Goal: Information Seeking & Learning: Learn about a topic

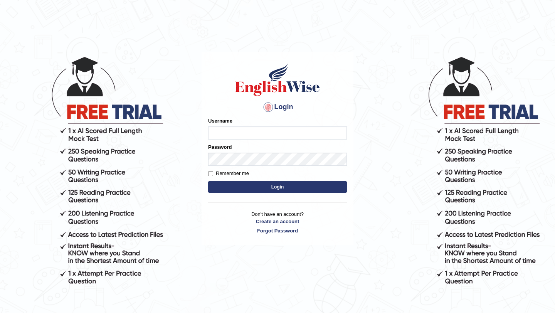
type input "NicolasD"
click at [208, 181] on button "Login" at bounding box center [277, 187] width 139 height 12
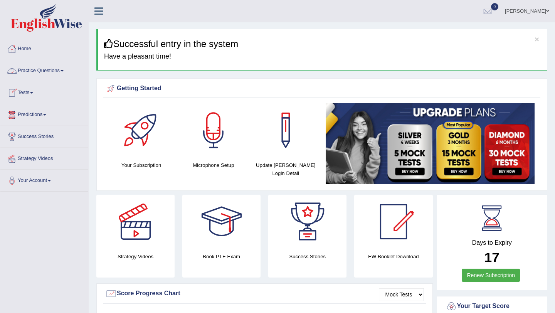
click at [36, 72] on link "Practice Questions" at bounding box center [44, 69] width 88 height 19
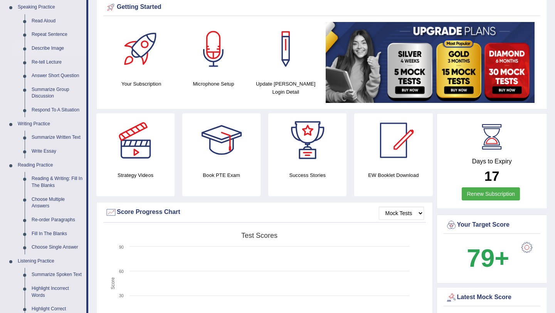
scroll to position [85, 0]
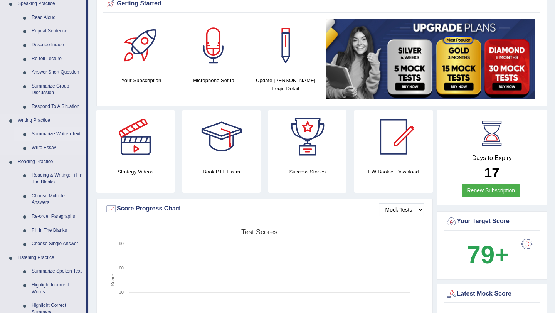
click at [59, 132] on link "Summarize Written Text" at bounding box center [57, 134] width 58 height 14
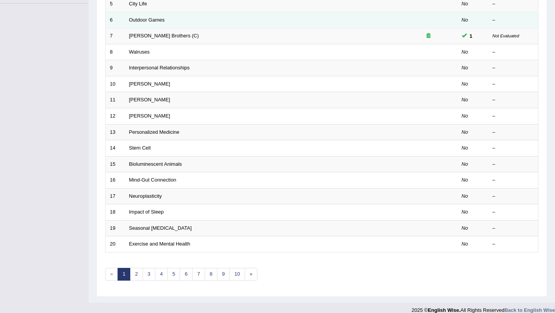
scroll to position [197, 0]
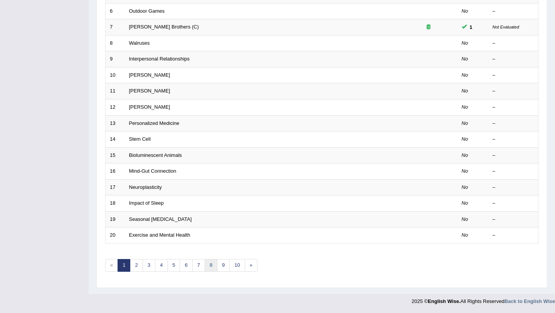
click at [210, 267] on link "8" at bounding box center [210, 265] width 13 height 13
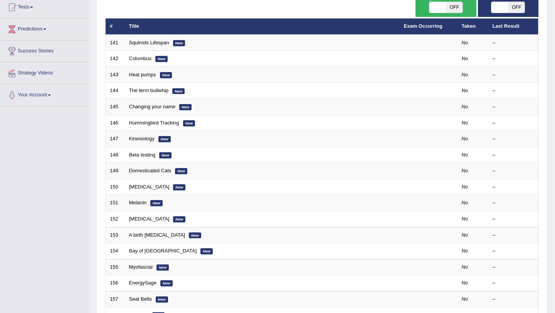
scroll to position [197, 0]
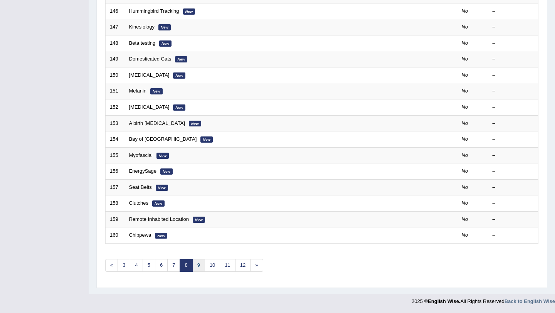
click at [202, 267] on link "9" at bounding box center [198, 265] width 13 height 13
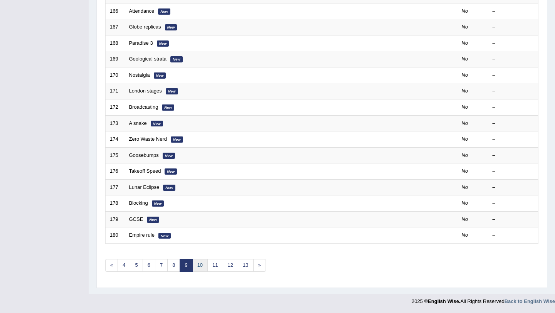
click at [206, 266] on link "10" at bounding box center [199, 265] width 15 height 13
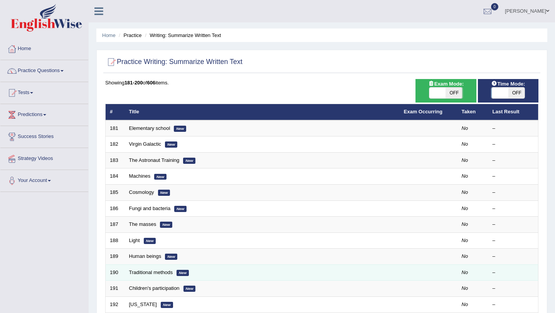
scroll to position [197, 0]
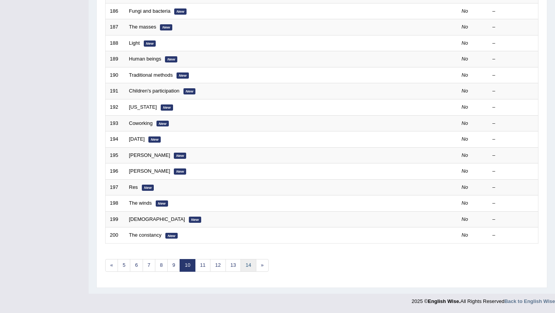
click at [240, 265] on link "14" at bounding box center [247, 265] width 15 height 13
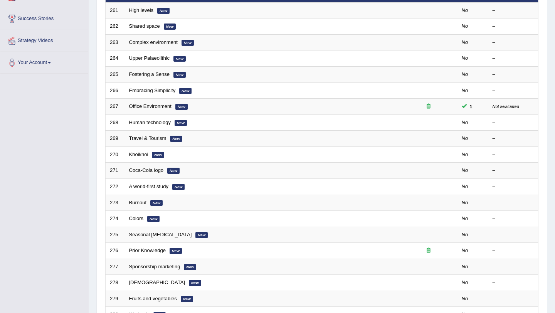
scroll to position [197, 0]
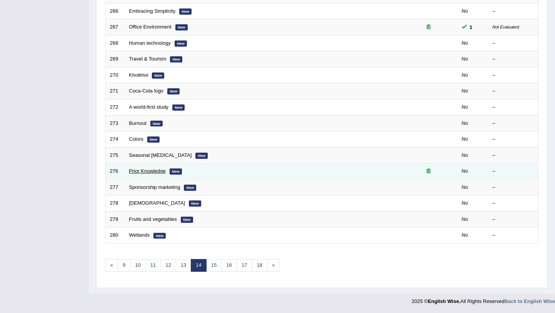
click at [152, 170] on link "Prior Knowledge" at bounding box center [147, 171] width 37 height 6
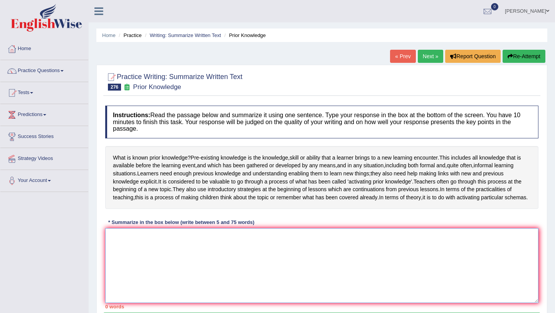
click at [142, 266] on textarea at bounding box center [321, 265] width 433 height 75
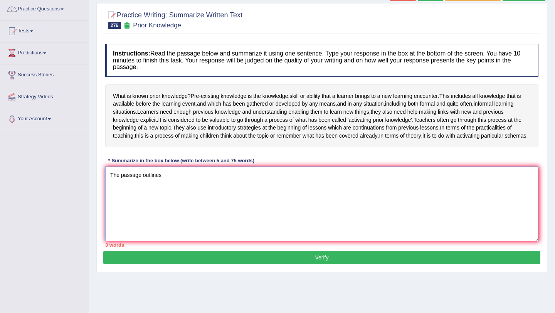
scroll to position [64, 0]
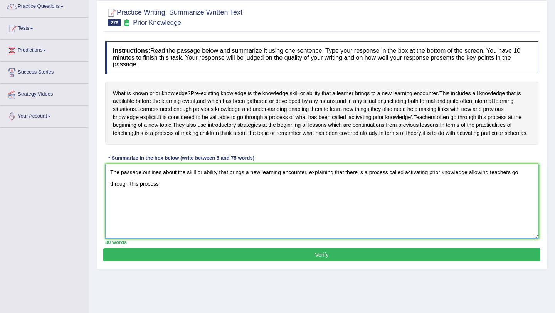
click at [150, 200] on textarea "The passage outlines about the skill or ability that brings a new learning enco…" at bounding box center [321, 201] width 433 height 75
click at [152, 200] on textarea "The passage outlines about the skill or ability that brings a new learning enco…" at bounding box center [321, 201] width 433 height 75
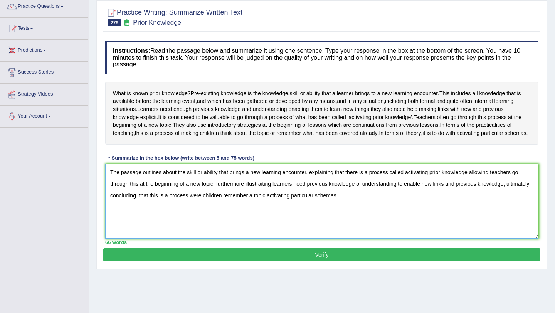
type textarea "The passage outlines about the skill or ability that brings a new learning enco…"
click at [254, 261] on button "Verify" at bounding box center [321, 254] width 437 height 13
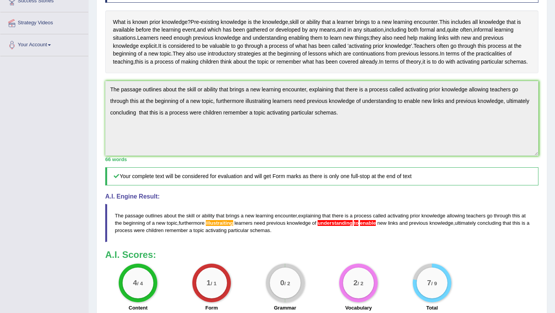
scroll to position [220, 0]
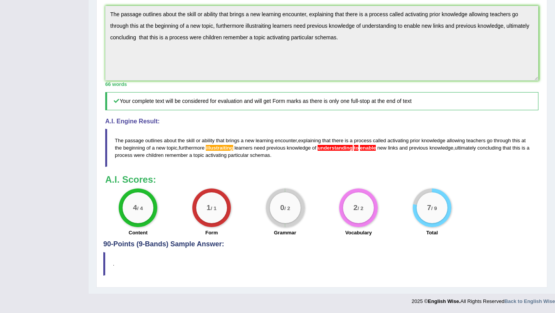
click at [216, 211] on small "/ 1" at bounding box center [214, 209] width 6 height 6
click at [339, 151] on span "understanding" at bounding box center [334, 148] width 35 height 6
drag, startPoint x: 290, startPoint y: 155, endPoint x: 129, endPoint y: 149, distance: 161.8
click at [129, 149] on blockquote "The passage outlines about the skill or ability that brings a new learning enco…" at bounding box center [321, 148] width 433 height 38
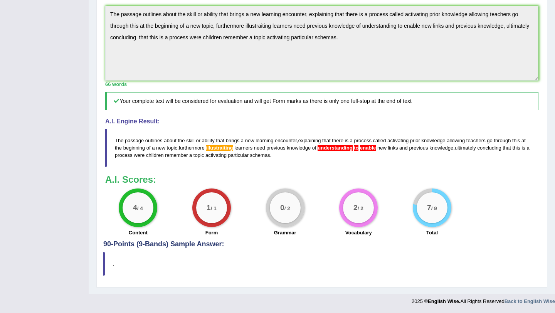
drag, startPoint x: 116, startPoint y: 138, endPoint x: 273, endPoint y: 166, distance: 159.1
click at [273, 166] on blockquote "The passage outlines about the skill or ability that brings a new learning enco…" at bounding box center [321, 148] width 433 height 38
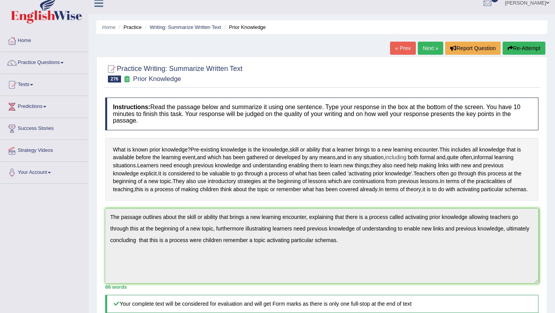
scroll to position [0, 0]
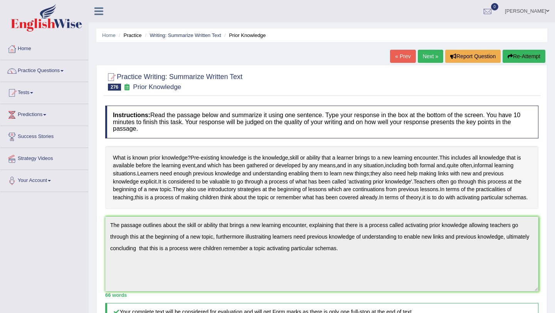
click at [423, 57] on link "Next »" at bounding box center [429, 56] width 25 height 13
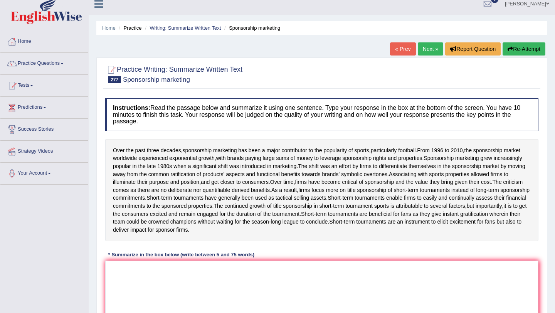
click at [427, 48] on link "Next »" at bounding box center [429, 48] width 25 height 13
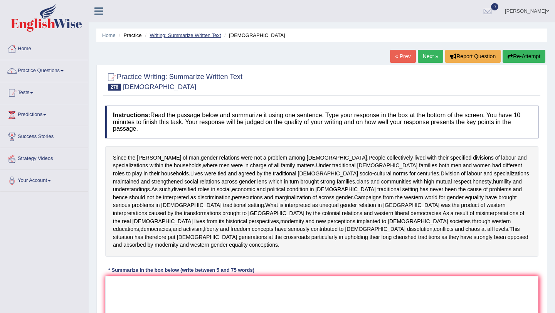
click at [179, 36] on link "Writing: Summarize Written Text" at bounding box center [184, 35] width 71 height 6
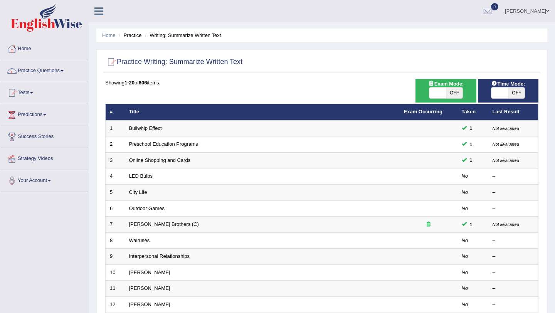
click at [179, 36] on li "Writing: Summarize Written Text" at bounding box center [182, 35] width 78 height 7
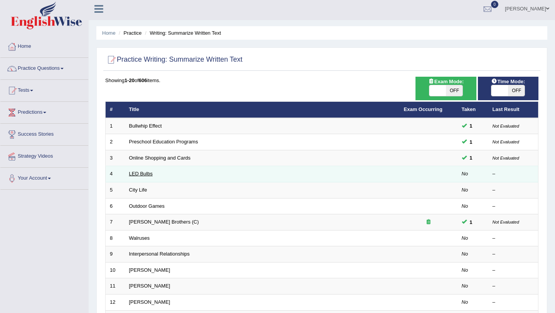
scroll to position [4, 0]
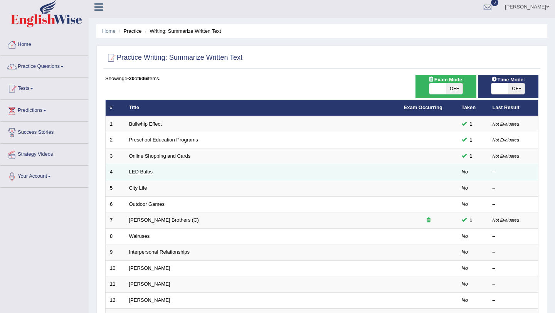
click at [147, 171] on link "LED Bulbs" at bounding box center [140, 172] width 23 height 6
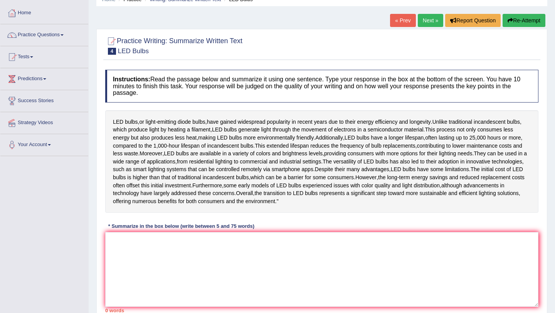
scroll to position [36, 0]
click at [242, 277] on textarea at bounding box center [321, 268] width 433 height 75
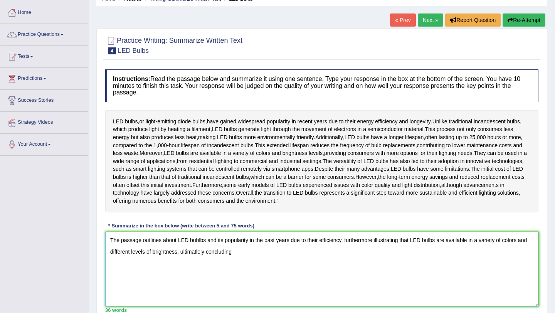
click at [223, 286] on textarea "The passage outlines about LED bublbs and its popularity in the past years due …" at bounding box center [321, 268] width 433 height 75
drag, startPoint x: 347, startPoint y: 271, endPoint x: 399, endPoint y: 272, distance: 52.4
click at [399, 272] on textarea "The passage outlines about LED bublbs and its popularity in the past years due …" at bounding box center [321, 268] width 433 height 75
click at [205, 285] on textarea "The passage outlines about LED bublbs and its popularity in the past years due …" at bounding box center [321, 268] width 433 height 75
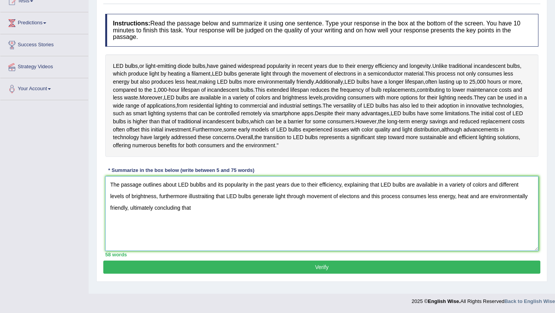
scroll to position [94, 0]
click at [344, 215] on textarea "The passage outlines about LED bublbs and its popularity in the past years due …" at bounding box center [321, 213] width 433 height 75
click at [235, 215] on textarea "The passage outlines about LED bublbs and its popularity in the past years due …" at bounding box center [321, 213] width 433 height 75
click at [226, 214] on textarea "The passage outlines about LED bublbs and its efficiency in the past years due …" at bounding box center [321, 213] width 433 height 75
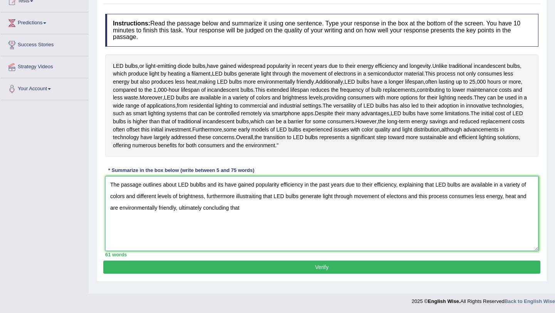
drag, startPoint x: 304, startPoint y: 214, endPoint x: 278, endPoint y: 214, distance: 26.6
click at [278, 214] on textarea "The passage outlines about LED bublbs and its have gained popularity efficiency…" at bounding box center [321, 213] width 433 height 75
click at [221, 215] on textarea "The passage outlines about LED bublbs and its have gained popularity in the pas…" at bounding box center [321, 213] width 433 height 75
click at [358, 213] on textarea "The passage outlines about LED bublbs have gained popularity in the past years …" at bounding box center [321, 213] width 433 height 75
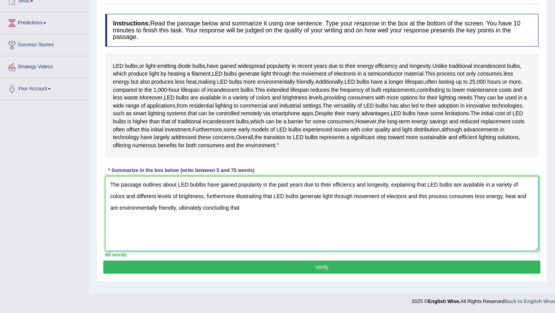
click at [245, 238] on textarea "The passage outlines about LED bublbs have gained popularity in the past years …" at bounding box center [321, 213] width 433 height 75
type textarea "The passage outlines about LED bublbs have gained popularity in the past years …"
click at [331, 273] on button "Verify" at bounding box center [321, 266] width 437 height 13
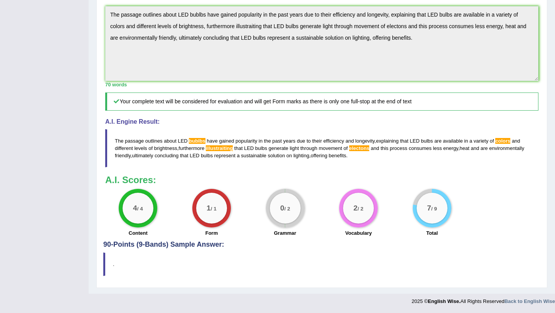
scroll to position [274, 0]
click at [502, 144] on span "colors" at bounding box center [502, 141] width 15 height 6
click at [506, 144] on span "colors" at bounding box center [502, 141] width 15 height 6
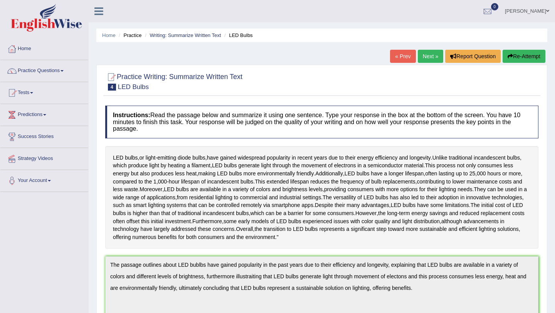
click at [425, 59] on link "Next »" at bounding box center [429, 56] width 25 height 13
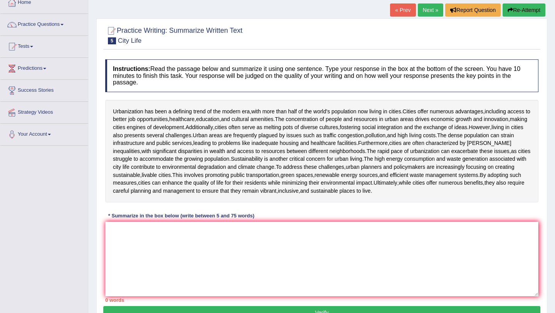
scroll to position [47, 0]
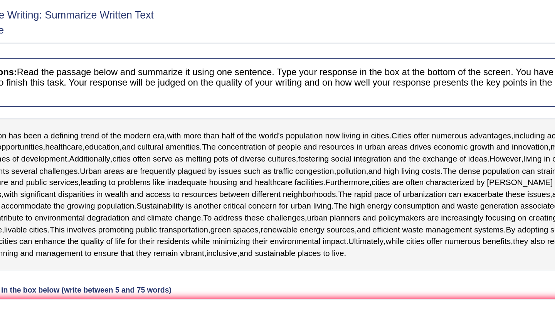
click at [352, 64] on h4 "Instructions: Read the passage below and summarize it using one sentence. Type …" at bounding box center [321, 74] width 433 height 33
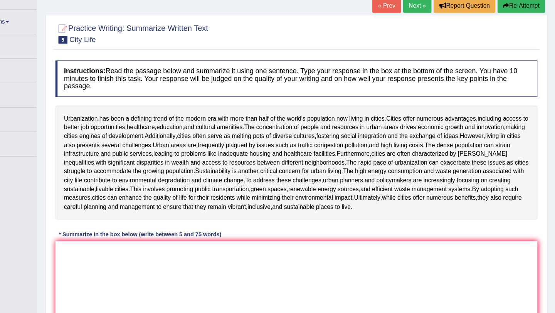
drag, startPoint x: 352, startPoint y: 64, endPoint x: 350, endPoint y: 60, distance: 4.5
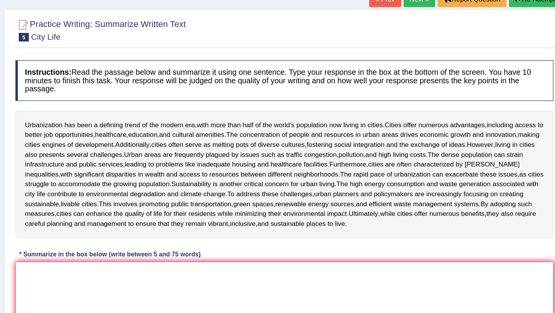
click at [278, 236] on textarea at bounding box center [321, 257] width 433 height 75
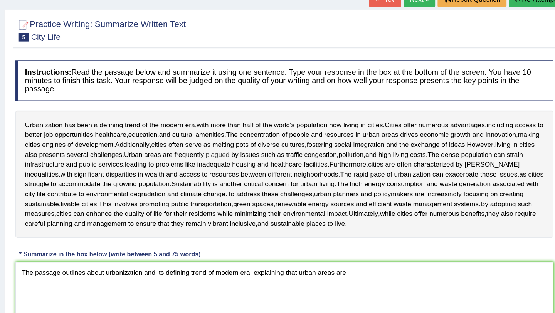
click at [277, 136] on span "plagued" at bounding box center [267, 134] width 19 height 8
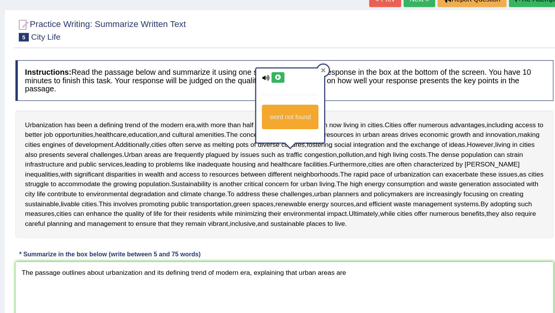
click at [355, 65] on icon at bounding box center [353, 66] width 4 height 4
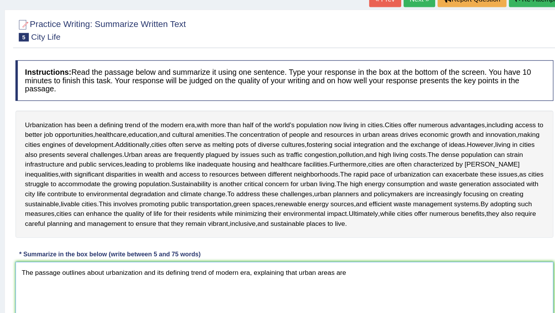
click at [391, 230] on textarea "The passage outlines about urbanization and its defining trend of modern era, e…" at bounding box center [321, 257] width 433 height 75
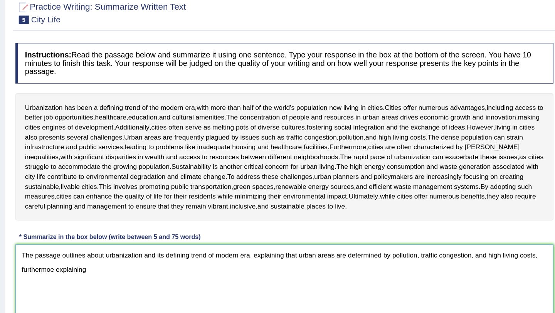
click at [148, 241] on textarea "The passage outlines about urbanization and its defining trend of modern era, e…" at bounding box center [321, 257] width 433 height 75
click at [154, 239] on textarea "The passage outlines about urbanization and its defining trend of modern era, e…" at bounding box center [321, 257] width 433 height 75
click at [178, 242] on textarea "The passage outlines about urbanization and its defining trend of modern era, e…" at bounding box center [321, 257] width 433 height 75
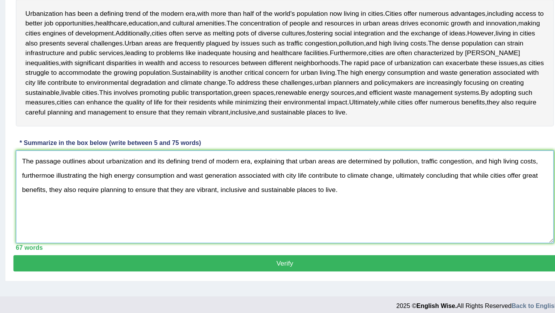
scroll to position [92, 0]
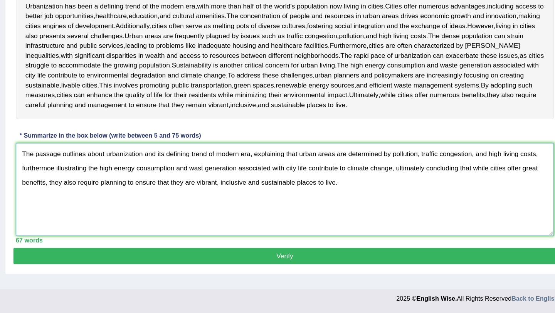
type textarea "The passage outlines about urbanization and its defining trend of modern era, e…"
click at [265, 265] on button "Verify" at bounding box center [321, 266] width 437 height 13
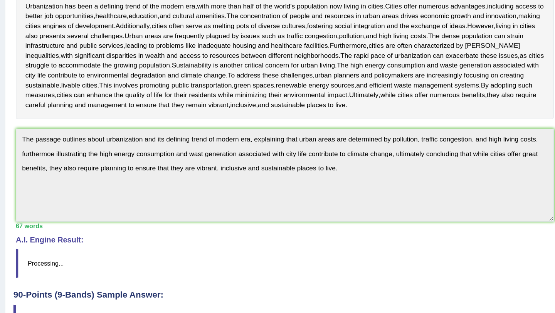
scroll to position [91, 0]
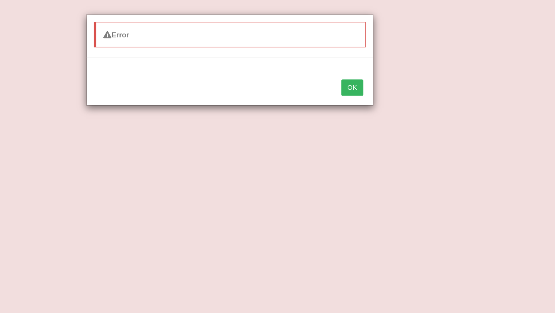
click at [378, 69] on button "OK" at bounding box center [376, 70] width 18 height 13
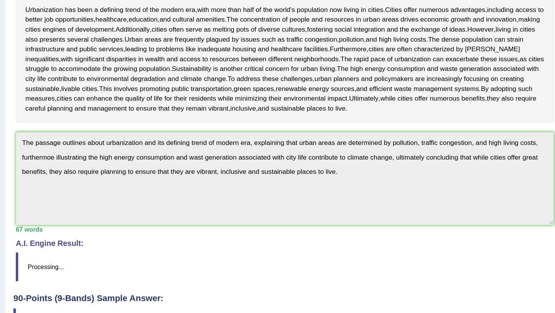
scroll to position [146, 0]
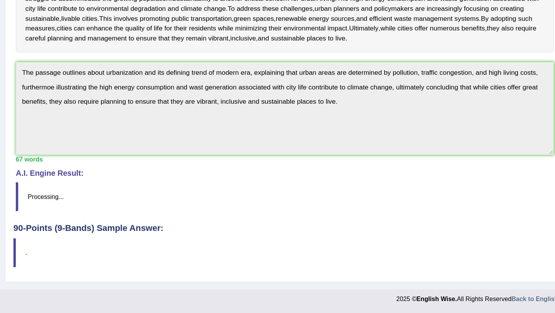
click at [92, 104] on div "Home Practice Writing: Summarize Written Text City Life « Prev Next » Report Qu…" at bounding box center [322, 73] width 466 height 439
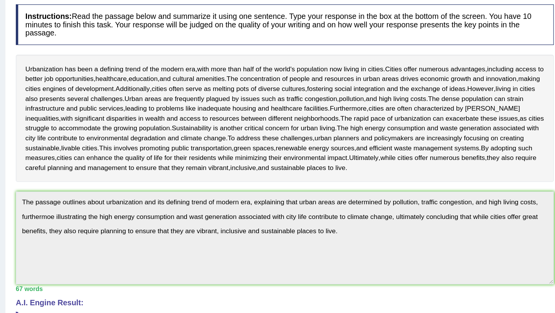
scroll to position [0, 0]
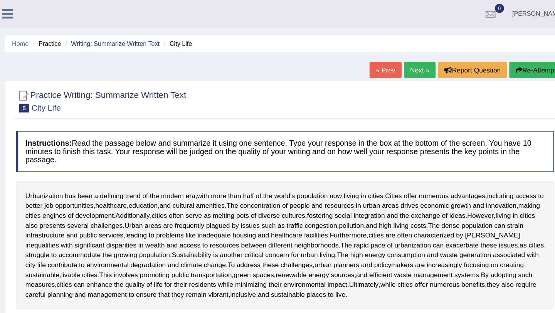
click at [526, 56] on button "Re-Attempt" at bounding box center [523, 56] width 43 height 13
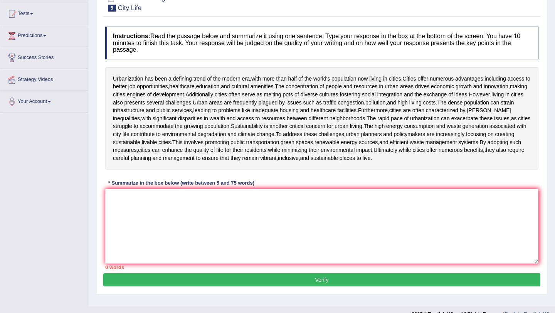
scroll to position [92, 0]
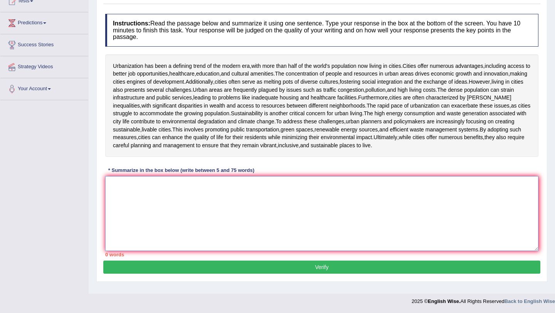
click at [164, 185] on textarea at bounding box center [321, 213] width 433 height 75
paste textarea "The passage outlines about urbanization and its defining trend of modern era, e…"
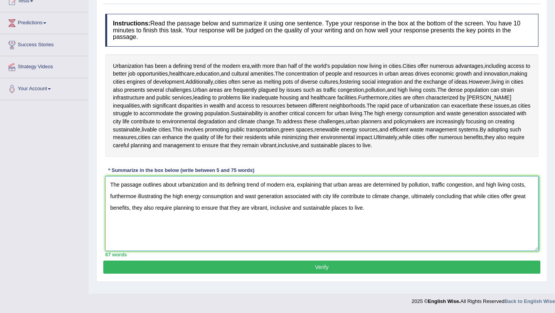
type textarea "The passage outlines about urbanization and its defining trend of modern era, e…"
click at [183, 268] on button "Verify" at bounding box center [321, 266] width 437 height 13
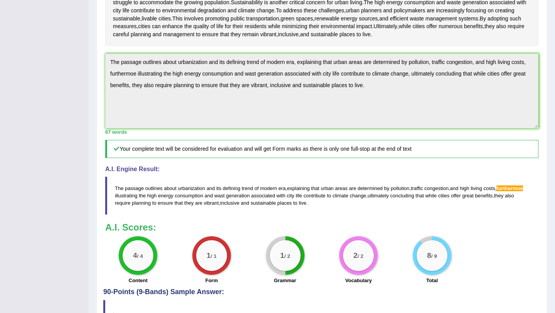
scroll to position [206, 0]
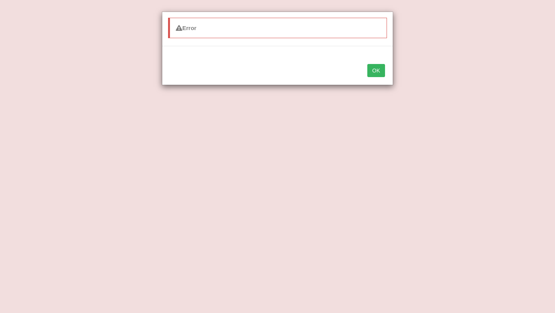
click at [373, 72] on button "OK" at bounding box center [376, 70] width 18 height 13
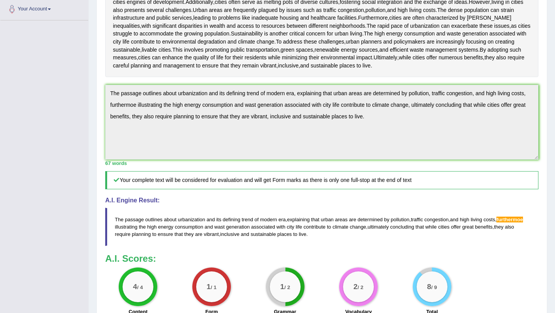
scroll to position [0, 0]
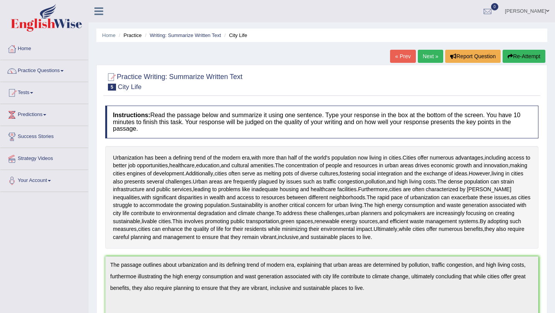
click at [424, 56] on link "Next »" at bounding box center [429, 56] width 25 height 13
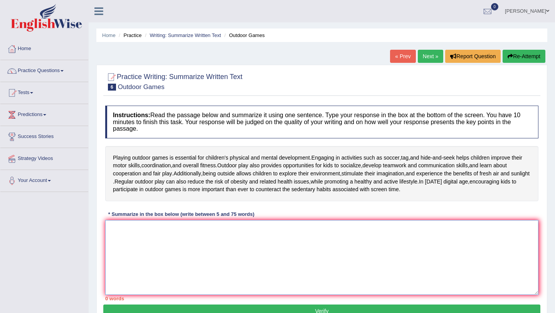
click at [250, 236] on textarea at bounding box center [321, 257] width 433 height 75
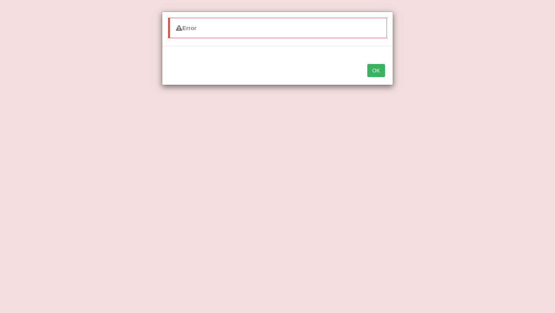
click at [374, 75] on button "OK" at bounding box center [376, 70] width 18 height 13
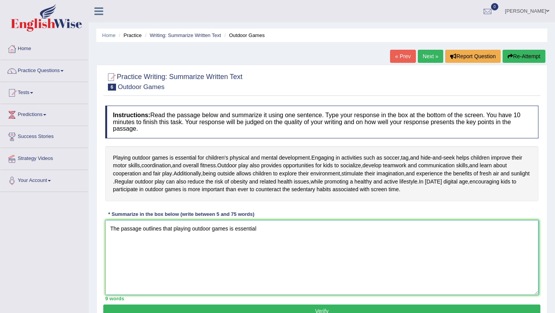
click at [287, 233] on textarea "The passage outlines that playing outdoor games is essential" at bounding box center [321, 257] width 433 height 75
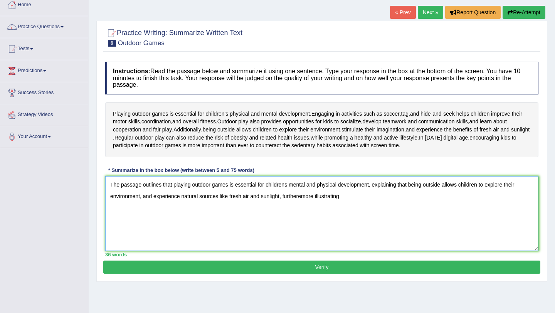
scroll to position [44, 0]
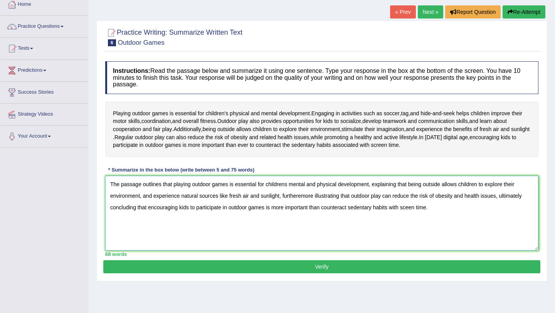
type textarea "The passage outlines that playing outdoor games is essential for childrens ment…"
click at [311, 268] on button "Verify" at bounding box center [321, 266] width 437 height 13
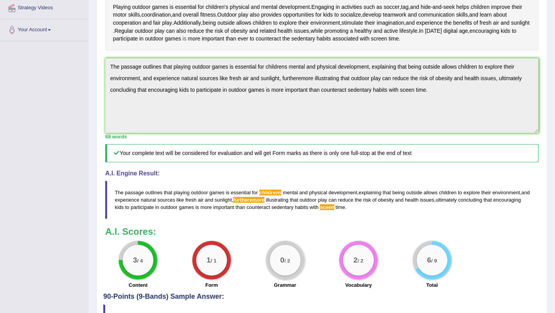
scroll to position [0, 0]
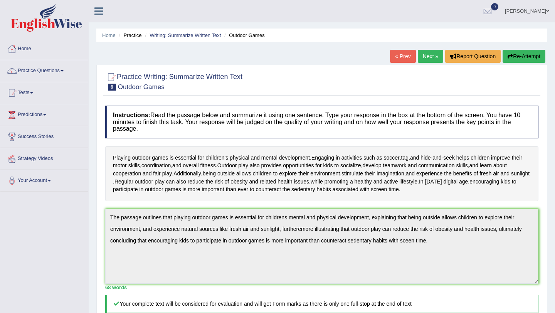
click at [424, 56] on link "Next »" at bounding box center [429, 56] width 25 height 13
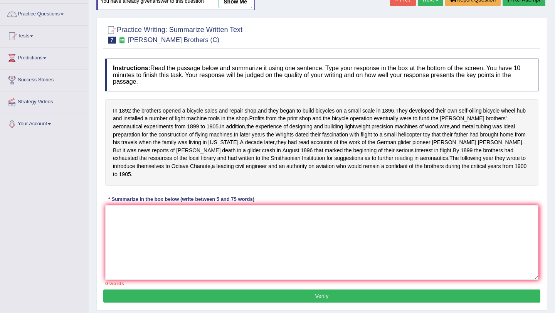
scroll to position [92, 0]
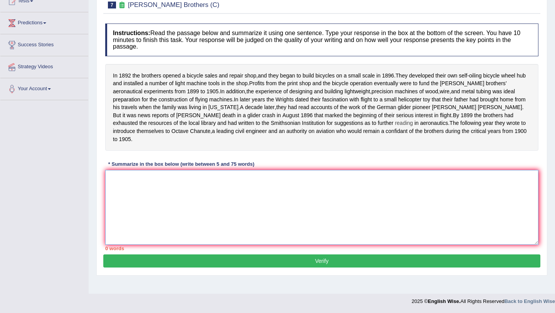
click at [213, 231] on textarea at bounding box center [321, 207] width 433 height 75
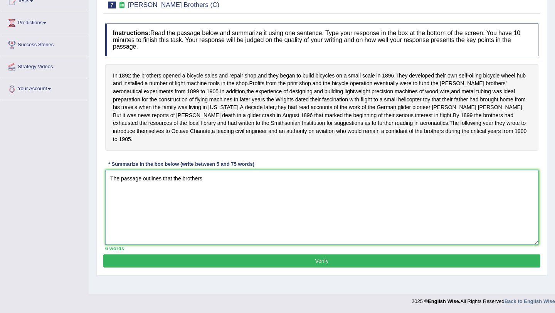
click at [181, 186] on textarea "The passage outlines that the brothers" at bounding box center [321, 207] width 433 height 75
click at [217, 187] on textarea "The passage outlines that the brothers" at bounding box center [321, 207] width 433 height 75
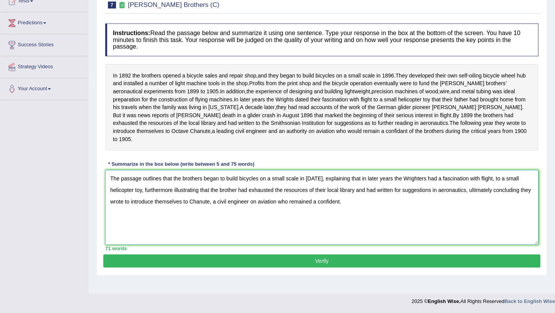
type textarea "The passage outlines that the brothers began to build bicycles on a small scale…"
click at [228, 267] on button "Verify" at bounding box center [321, 260] width 437 height 13
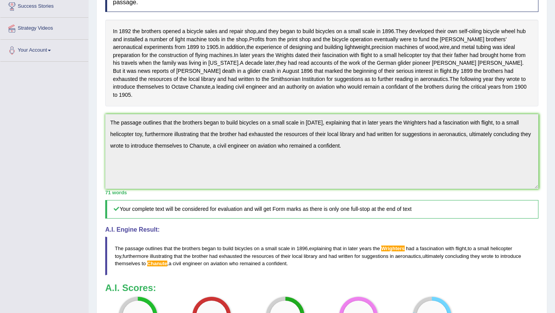
scroll to position [132, 0]
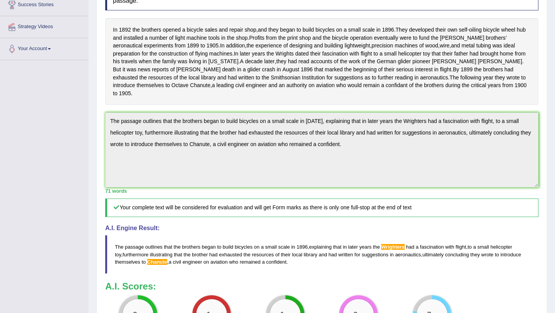
click at [157, 265] on span "Chanute" at bounding box center [157, 262] width 20 height 6
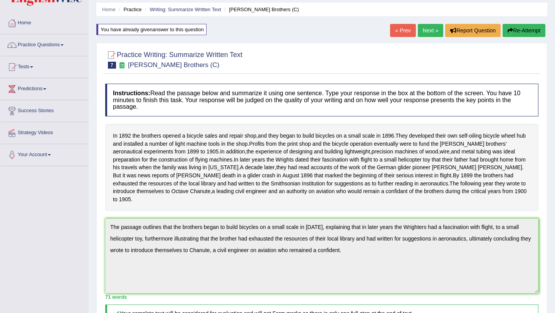
scroll to position [0, 0]
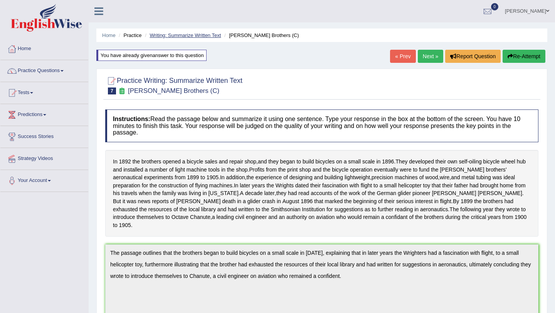
click at [178, 34] on link "Writing: Summarize Written Text" at bounding box center [184, 35] width 71 height 6
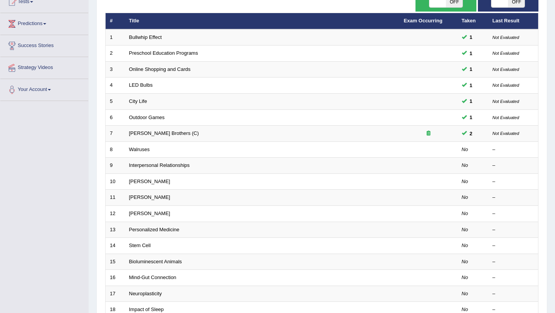
scroll to position [71, 0]
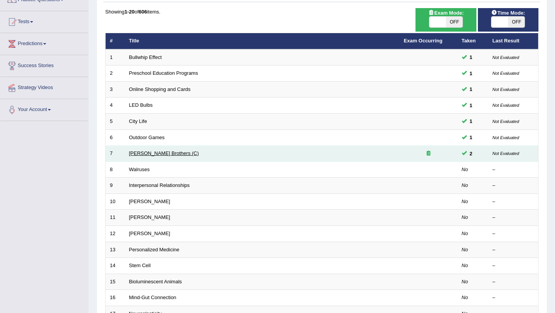
click at [151, 154] on link "[PERSON_NAME] Brothers (C)" at bounding box center [164, 153] width 70 height 6
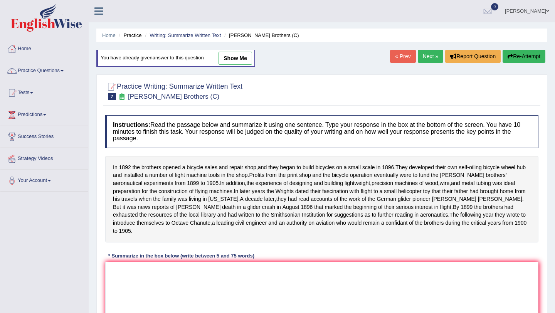
click at [226, 58] on link "show me" at bounding box center [235, 58] width 34 height 13
type textarea "The passage outlines that the brothers began to build bicycles on a small scale…"
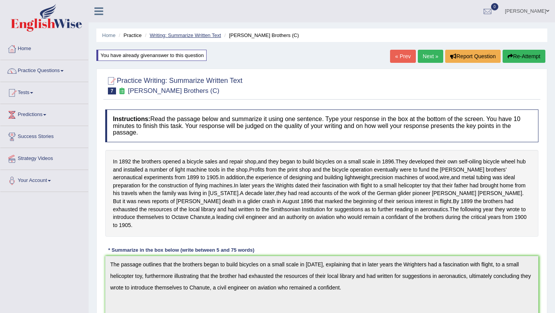
click at [204, 36] on link "Writing: Summarize Written Text" at bounding box center [184, 35] width 71 height 6
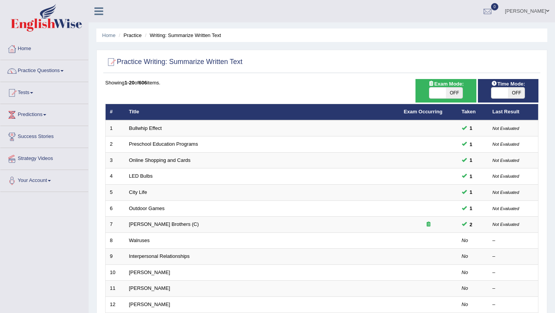
click at [46, 69] on link "Practice Questions" at bounding box center [44, 69] width 88 height 19
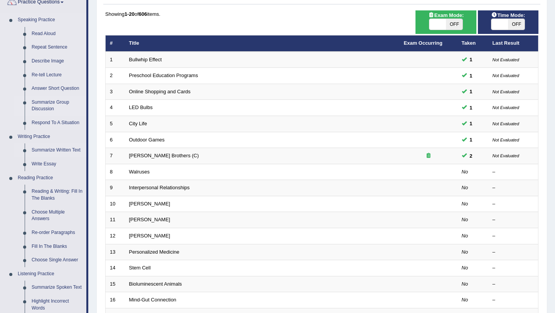
scroll to position [70, 0]
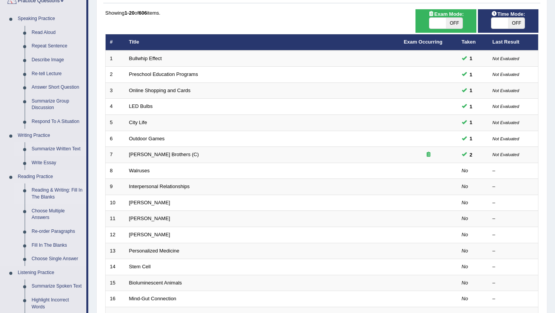
click at [55, 190] on link "Reading & Writing: Fill In The Blanks" at bounding box center [57, 193] width 58 height 20
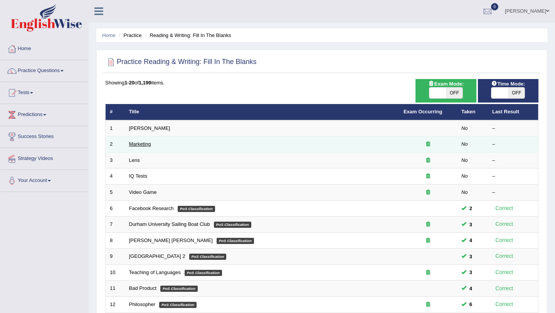
click at [141, 143] on link "Marketing" at bounding box center [140, 144] width 22 height 6
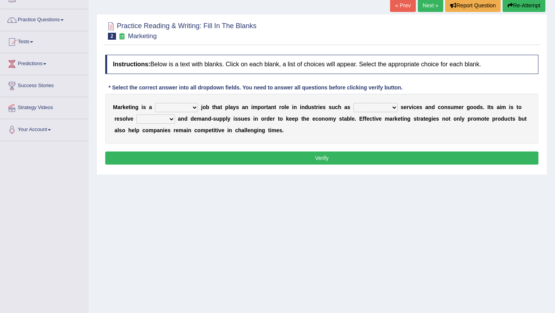
scroll to position [51, 0]
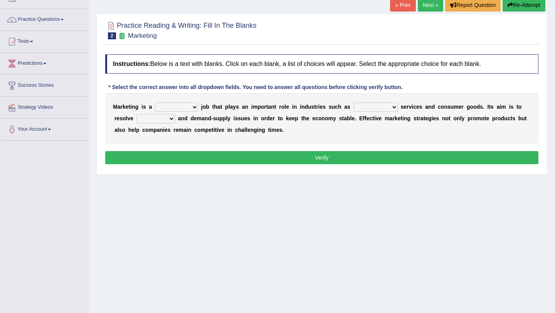
click at [191, 99] on div "M a r k e t i n g i s a professional flexible parochial descriptive j o b t h a…" at bounding box center [321, 118] width 433 height 50
click at [191, 108] on select "professional flexible parochial descriptive" at bounding box center [176, 106] width 43 height 9
select select "professional"
click at [155, 102] on select "professional flexible parochial descriptive" at bounding box center [176, 106] width 43 height 9
click at [375, 107] on select "civil financial conventional foremost" at bounding box center [375, 106] width 44 height 9
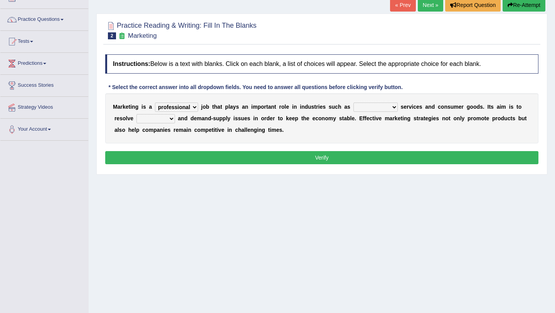
select select "conventional"
click at [353, 102] on select "civil financial conventional foremost" at bounding box center [375, 106] width 44 height 9
click at [161, 119] on select "imbalance excess symmetry budget" at bounding box center [155, 118] width 39 height 9
click at [136, 114] on select "imbalance excess symmetry budget" at bounding box center [155, 118] width 39 height 9
click at [162, 119] on select "imbalance excess symmetry budget" at bounding box center [155, 118] width 39 height 9
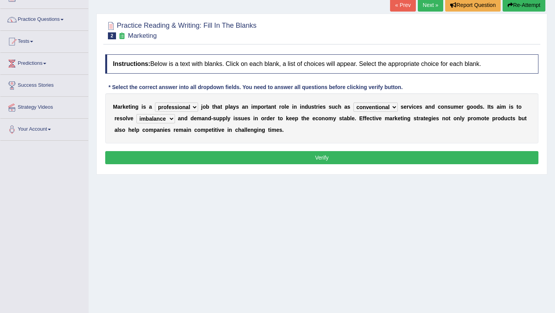
select select "budget"
click at [136, 114] on select "imbalance excess symmetry budget" at bounding box center [155, 118] width 39 height 9
click at [182, 154] on button "Verify" at bounding box center [321, 157] width 433 height 13
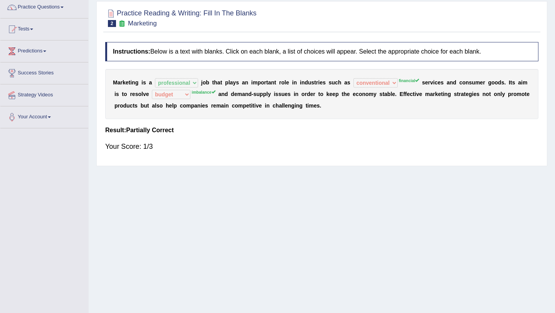
scroll to position [0, 0]
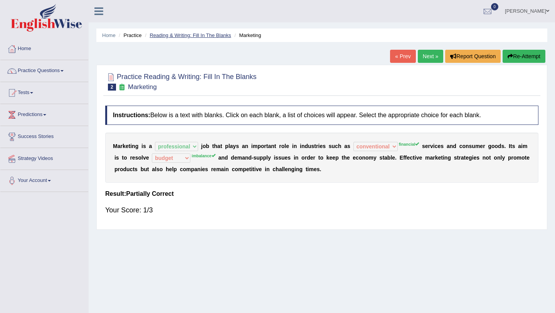
click at [184, 34] on link "Reading & Writing: Fill In The Blanks" at bounding box center [189, 35] width 81 height 6
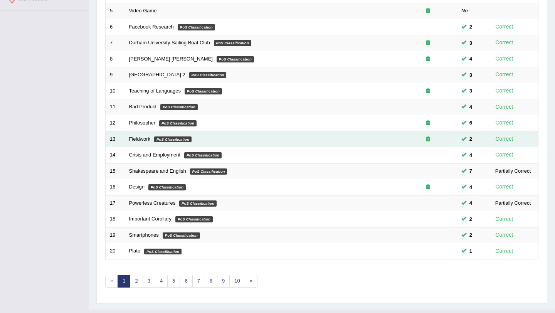
scroll to position [176, 0]
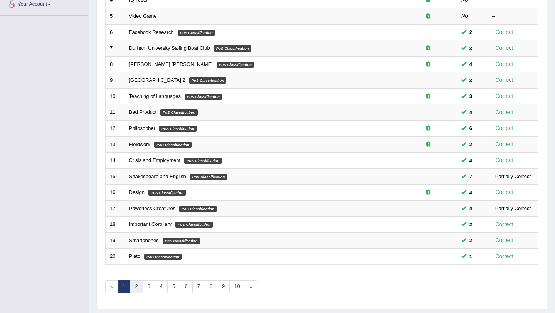
click at [136, 289] on link "2" at bounding box center [136, 286] width 13 height 13
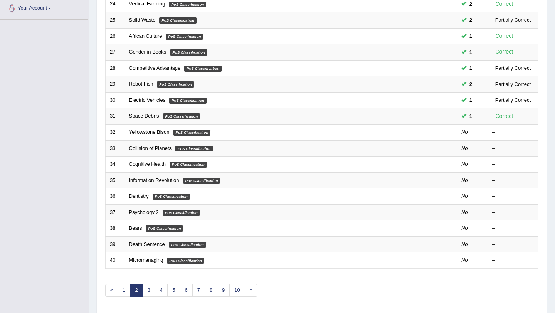
scroll to position [197, 0]
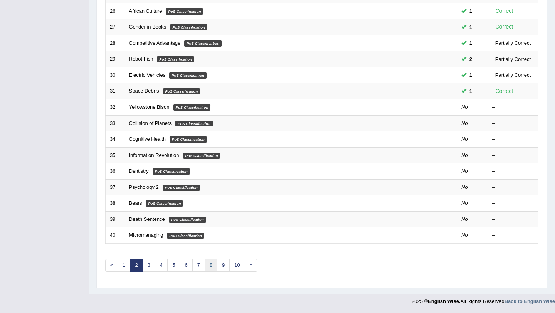
click at [211, 266] on link "8" at bounding box center [210, 265] width 13 height 13
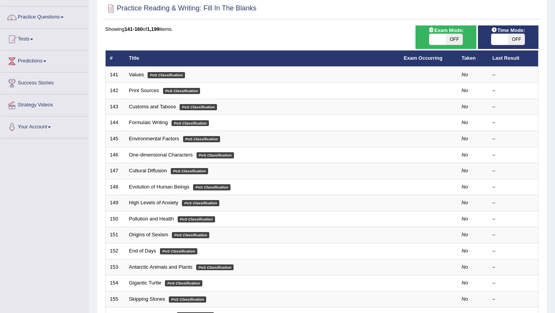
scroll to position [197, 0]
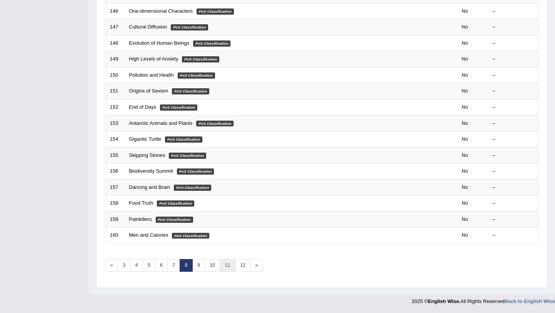
click at [225, 266] on link "11" at bounding box center [227, 265] width 15 height 13
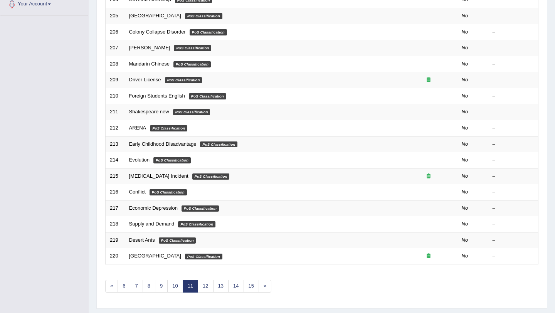
scroll to position [171, 0]
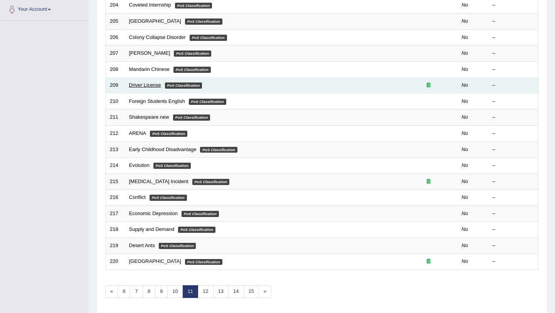
click at [151, 87] on link "Driver License" at bounding box center [145, 85] width 32 height 6
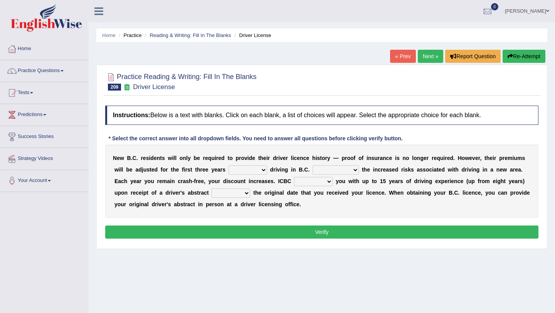
click at [257, 169] on select "within among against of" at bounding box center [247, 169] width 39 height 9
select select "within"
click at [228, 165] on select "within among against of" at bounding box center [247, 169] width 39 height 9
click at [343, 168] on select "depending on as for due to thanks to" at bounding box center [335, 169] width 46 height 9
select select "due to"
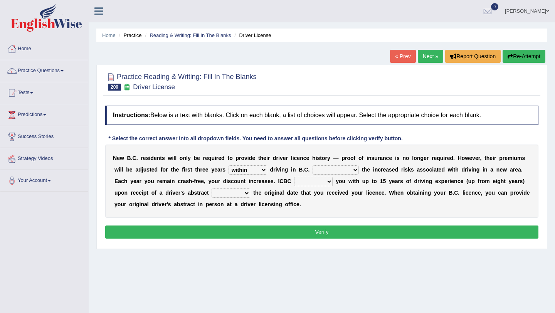
click at [312, 165] on select "depending on as for due to thanks to" at bounding box center [335, 169] width 46 height 9
click at [327, 183] on select "credited crediting credit will credit" at bounding box center [313, 181] width 39 height 9
select select "will credit"
click at [294, 177] on select "credited crediting credit will credit" at bounding box center [313, 181] width 39 height 9
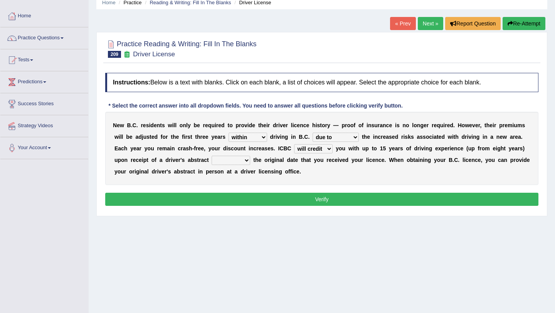
scroll to position [35, 0]
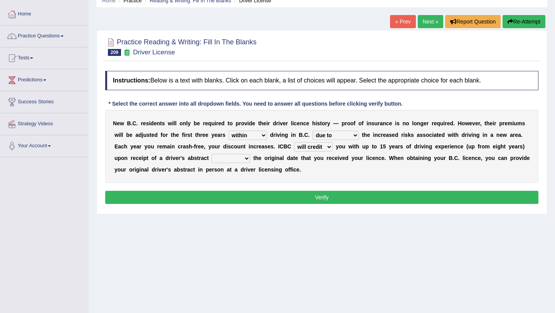
click at [240, 159] on select "showing show shows shown" at bounding box center [230, 158] width 39 height 9
click at [212, 154] on select "showing show shows shown" at bounding box center [230, 158] width 39 height 9
click at [232, 161] on select "showing show shows shown" at bounding box center [230, 158] width 39 height 9
select select "showing"
click at [212, 154] on select "showing show shows shown" at bounding box center [230, 158] width 39 height 9
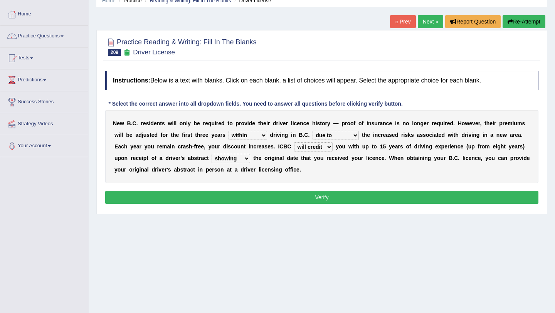
click at [249, 194] on button "Verify" at bounding box center [321, 197] width 433 height 13
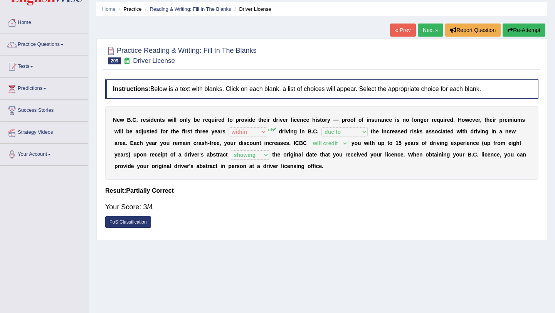
scroll to position [25, 0]
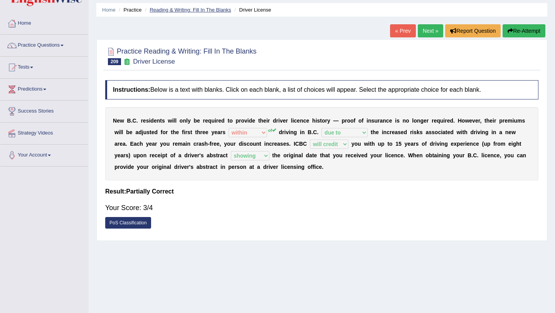
click at [189, 9] on link "Reading & Writing: Fill In The Blanks" at bounding box center [189, 10] width 81 height 6
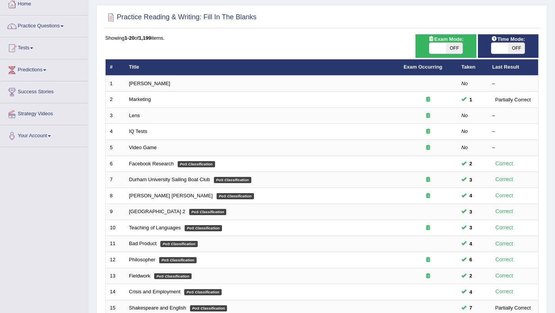
scroll to position [36, 0]
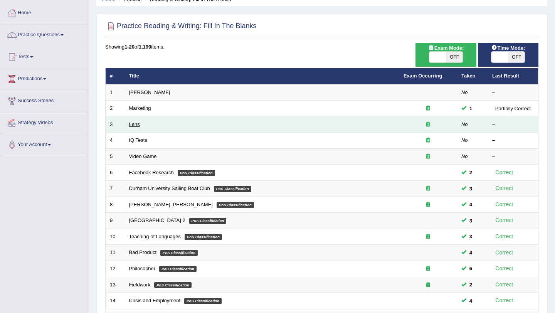
click at [136, 125] on link "Lens" at bounding box center [134, 124] width 11 height 6
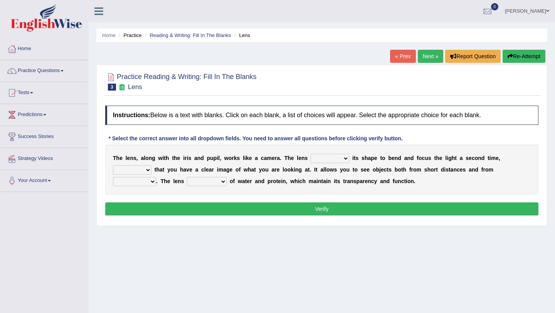
click at [332, 158] on select "adjusts shows selects presents" at bounding box center [329, 158] width 39 height 9
select select "adjusts"
click at [310, 154] on select "adjusts shows selects presents" at bounding box center [329, 158] width 39 height 9
click at [136, 170] on select "ensures to ensure ensure ensured" at bounding box center [132, 169] width 39 height 9
select select "to ensure"
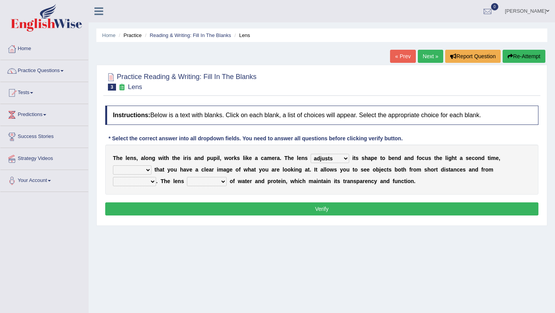
click at [113, 165] on select "ensures to ensure ensure ensured" at bounding box center [132, 169] width 39 height 9
click at [141, 181] on select "far away in between further apart all along" at bounding box center [134, 181] width 43 height 9
select select "far away"
click at [113, 177] on select "far away in between further apart all along" at bounding box center [134, 181] width 43 height 9
click at [210, 182] on select "constitutes comprises composes consists" at bounding box center [207, 181] width 40 height 9
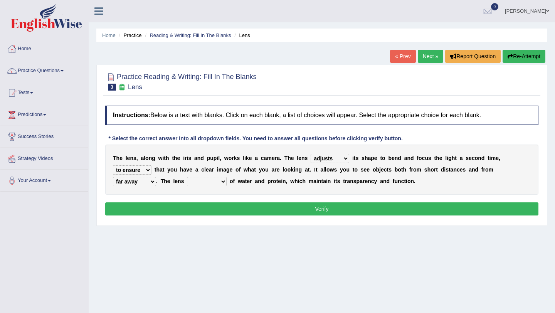
select select "constitutes"
click at [187, 177] on select "constitutes comprises composes consists" at bounding box center [207, 181] width 40 height 9
click at [218, 183] on select "constitutes comprises composes consists" at bounding box center [207, 181] width 40 height 9
click at [187, 177] on select "constitutes comprises composes consists" at bounding box center [207, 181] width 40 height 9
click at [230, 208] on button "Verify" at bounding box center [321, 208] width 433 height 13
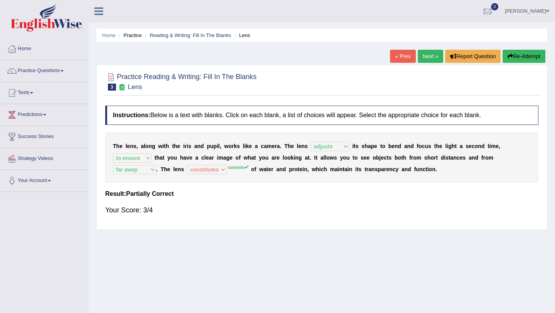
click at [529, 57] on button "Re-Attempt" at bounding box center [523, 56] width 43 height 13
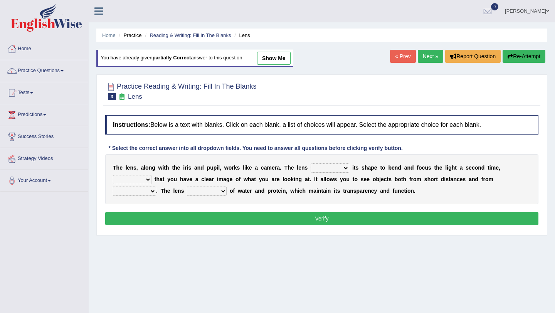
click at [333, 168] on select "adjusts shows selects presents" at bounding box center [329, 167] width 39 height 9
select select "adjusts"
click at [310, 163] on select "adjusts shows selects presents" at bounding box center [329, 167] width 39 height 9
click at [146, 176] on select "ensures to ensure ensure ensured" at bounding box center [132, 179] width 39 height 9
select select "to ensure"
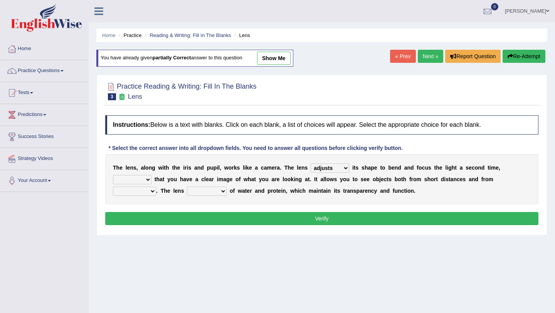
click at [113, 175] on select "ensures to ensure ensure ensured" at bounding box center [132, 179] width 39 height 9
click at [145, 190] on select "far away in between further apart all along" at bounding box center [134, 190] width 43 height 9
select select "far away"
click at [113, 186] on select "far away in between further apart all along" at bounding box center [134, 190] width 43 height 9
click at [205, 191] on select "constitutes comprises composes consists" at bounding box center [207, 190] width 40 height 9
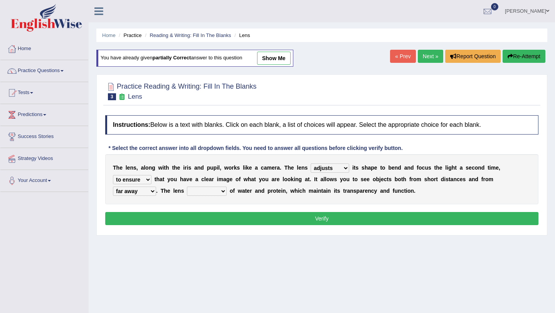
select select "consists"
click at [187, 186] on select "constitutes comprises composes consists" at bounding box center [207, 190] width 40 height 9
click at [240, 220] on button "Verify" at bounding box center [321, 218] width 433 height 13
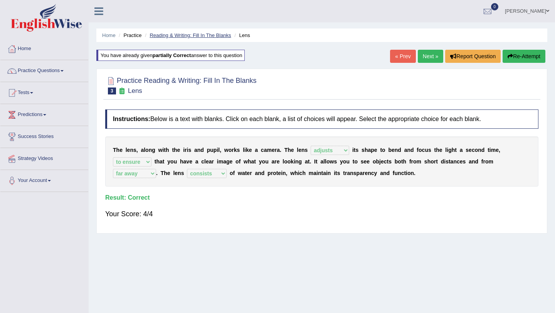
click at [165, 35] on link "Reading & Writing: Fill In The Blanks" at bounding box center [189, 35] width 81 height 6
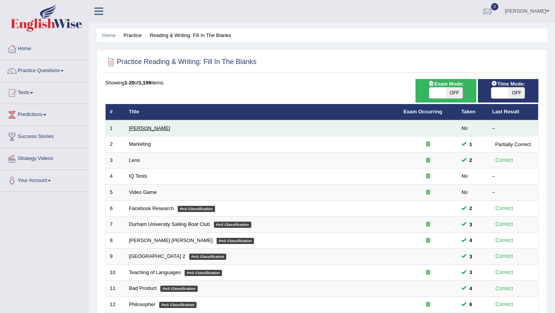
click at [150, 130] on link "[PERSON_NAME]" at bounding box center [149, 128] width 41 height 6
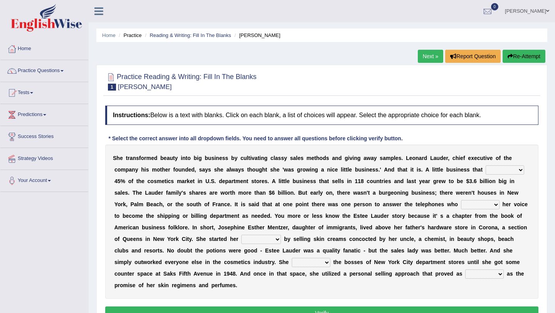
click at [502, 169] on select "has controls makes maintains" at bounding box center [504, 169] width 39 height 9
click at [511, 174] on select "has controls makes maintains" at bounding box center [504, 169] width 39 height 9
select select "controls"
click at [485, 165] on select "has controls makes maintains" at bounding box center [504, 169] width 39 height 9
click at [478, 206] on select "switched changed raised used" at bounding box center [480, 204] width 39 height 9
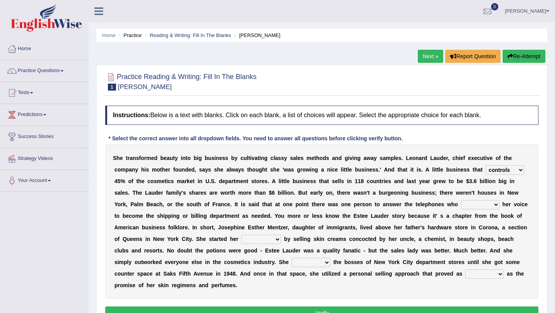
select select "switched"
click at [461, 200] on select "switched changed raised used" at bounding box center [480, 204] width 39 height 9
click at [264, 240] on select "job institute companion enterprise" at bounding box center [261, 239] width 40 height 9
select select "enterprise"
click at [241, 235] on select "job institute companion enterprise" at bounding box center [261, 239] width 40 height 9
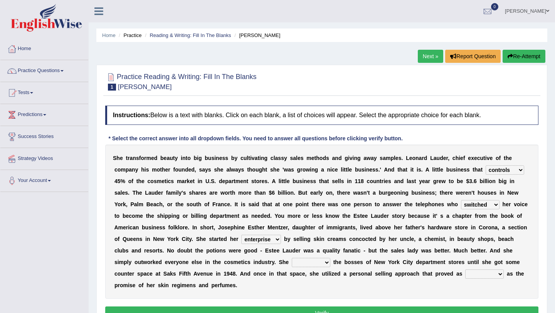
click at [292, 262] on select "stated bridged stalked heaved" at bounding box center [311, 262] width 39 height 9
select select "stated"
click at [292, 258] on select "stated bridged stalked heaved" at bounding box center [311, 262] width 39 height 9
click at [465, 273] on select "potent ruthless potential expensive" at bounding box center [484, 273] width 39 height 9
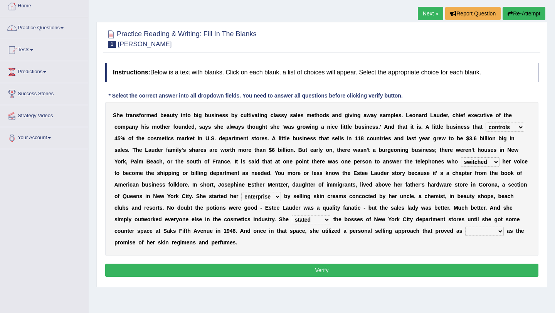
scroll to position [47, 0]
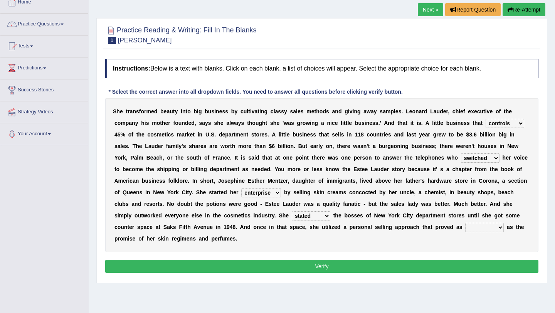
click at [465, 225] on select "potent ruthless potential expensive" at bounding box center [484, 227] width 39 height 9
click at [465, 228] on select "potent ruthless potential expensive" at bounding box center [484, 227] width 39 height 9
select select "potent"
click at [465, 223] on select "potent ruthless potential expensive" at bounding box center [484, 227] width 39 height 9
click at [465, 231] on select "potent ruthless potential expensive" at bounding box center [484, 227] width 39 height 9
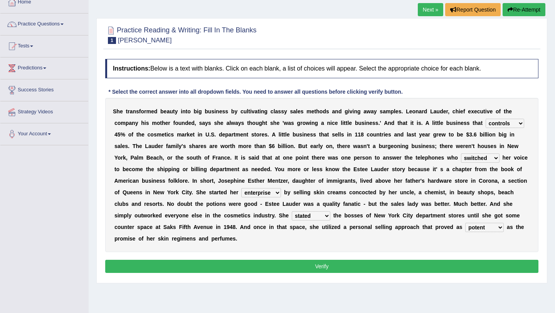
click at [465, 223] on select "potent ruthless potential expensive" at bounding box center [484, 227] width 39 height 9
click at [418, 263] on button "Verify" at bounding box center [321, 266] width 433 height 13
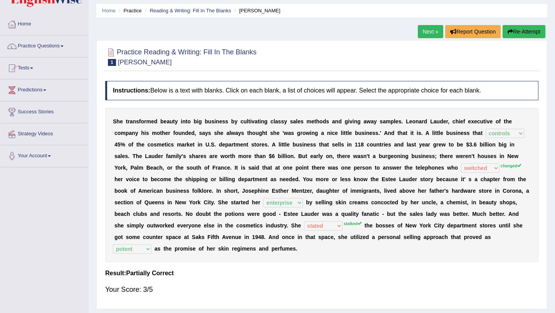
scroll to position [0, 0]
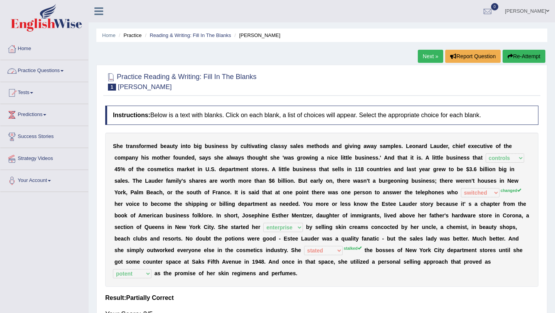
click at [60, 72] on link "Practice Questions" at bounding box center [44, 69] width 88 height 19
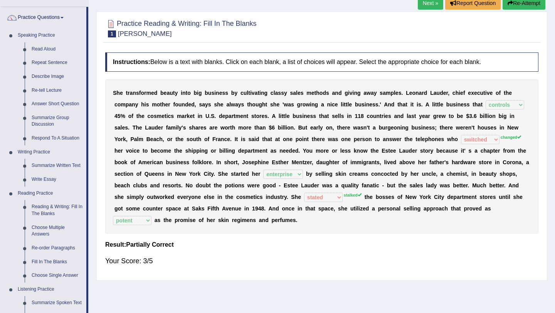
scroll to position [59, 0]
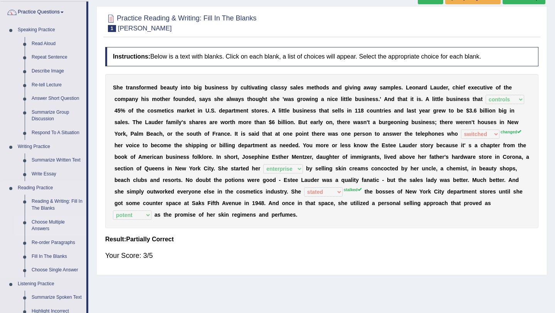
click at [44, 225] on link "Choose Multiple Answers" at bounding box center [57, 225] width 58 height 20
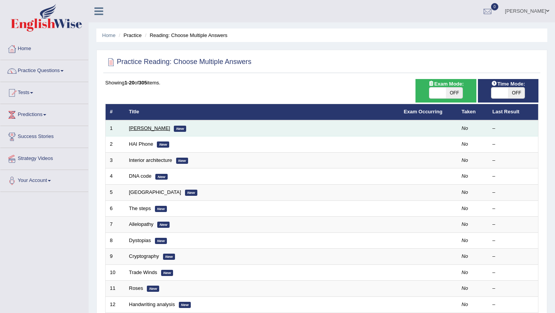
click at [143, 128] on link "[PERSON_NAME]" at bounding box center [149, 128] width 41 height 6
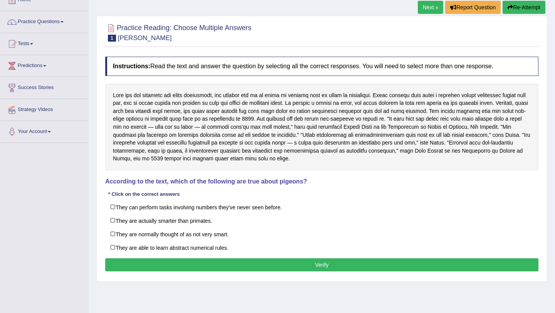
scroll to position [50, 0]
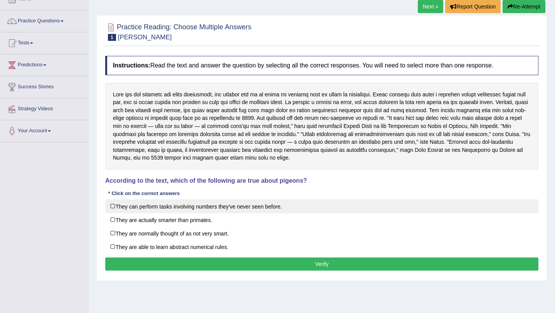
click at [183, 202] on label "They can perform tasks involving numbers they've never seen before." at bounding box center [321, 206] width 433 height 14
checkbox input "true"
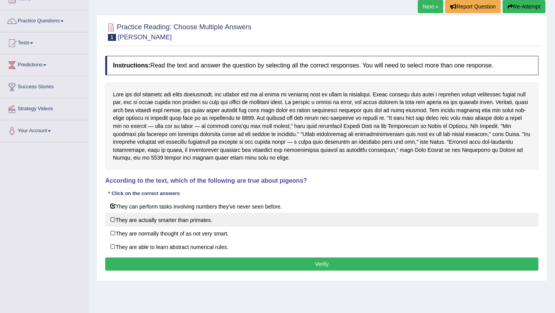
click at [178, 219] on label "They are actually smarter than primates." at bounding box center [321, 220] width 433 height 14
click at [179, 220] on label "They are actually smarter than primates." at bounding box center [321, 220] width 433 height 14
checkbox input "false"
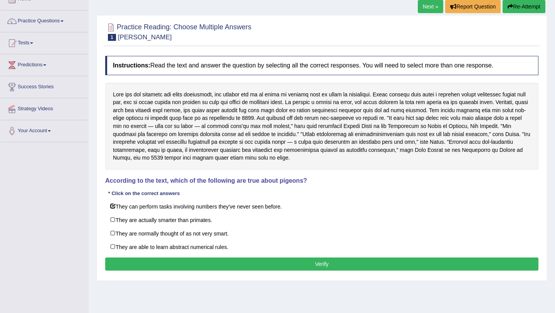
click at [220, 260] on button "Verify" at bounding box center [321, 263] width 433 height 13
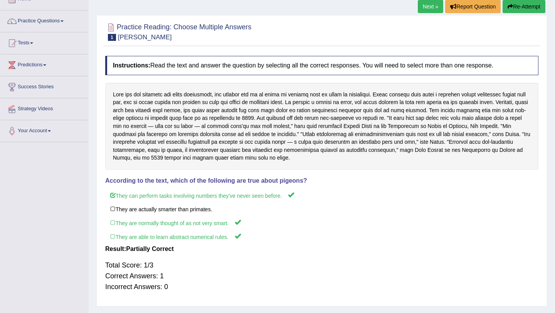
click at [528, 5] on button "Re-Attempt" at bounding box center [523, 6] width 43 height 13
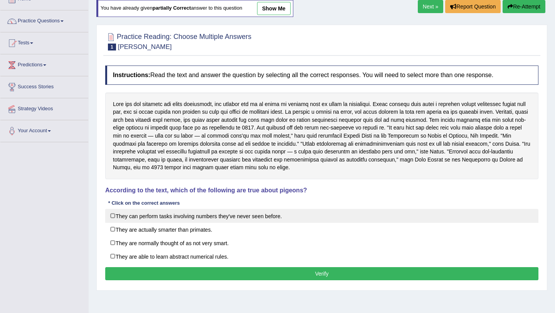
click at [116, 216] on label "They can perform tasks involving numbers they've never seen before." at bounding box center [321, 216] width 433 height 14
checkbox input "true"
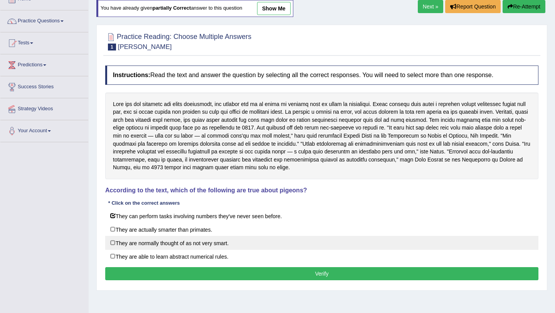
click at [117, 243] on label "They are normally thought of as not very smart." at bounding box center [321, 243] width 433 height 14
checkbox input "true"
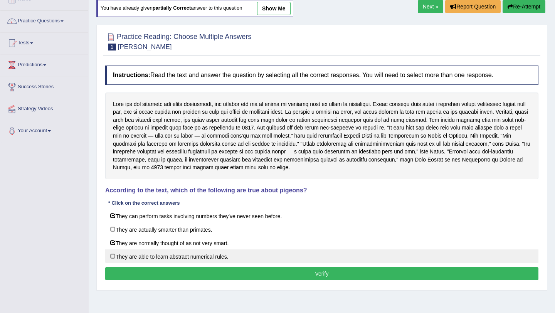
click at [121, 256] on label "They are able to learn abstract numerical rules." at bounding box center [321, 256] width 433 height 14
checkbox input "true"
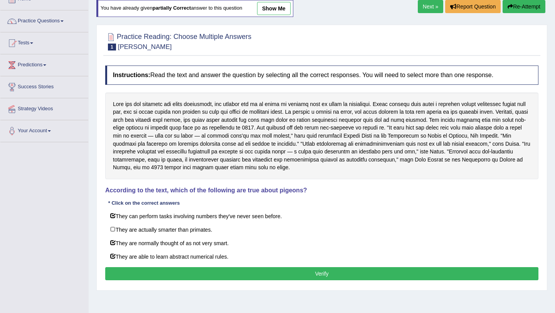
click at [202, 270] on button "Verify" at bounding box center [321, 273] width 433 height 13
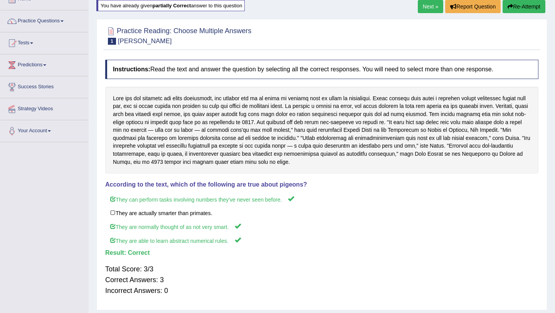
click at [428, 7] on link "Next »" at bounding box center [429, 6] width 25 height 13
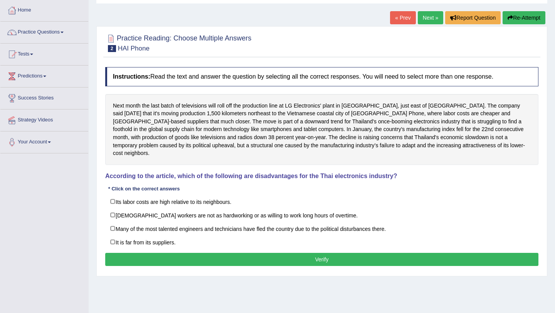
scroll to position [42, 0]
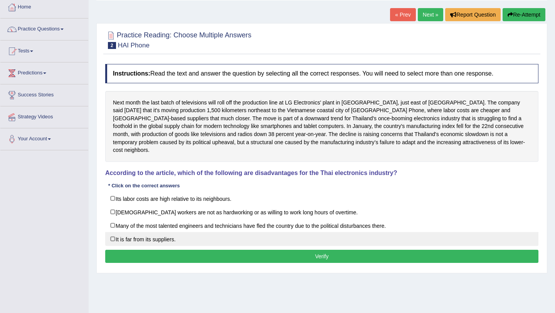
click at [155, 232] on label "It is far from its suppliers." at bounding box center [321, 239] width 433 height 14
checkbox input "true"
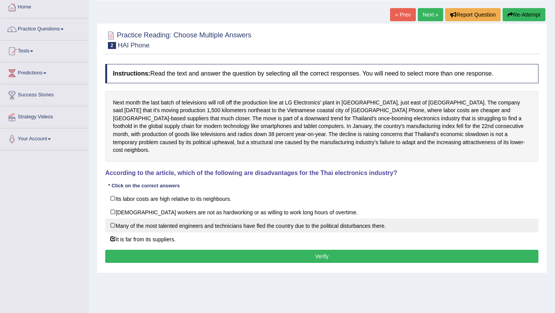
click at [159, 219] on label "Many of the most talented engineers and technicians have fled the country due t…" at bounding box center [321, 225] width 433 height 14
checkbox input "true"
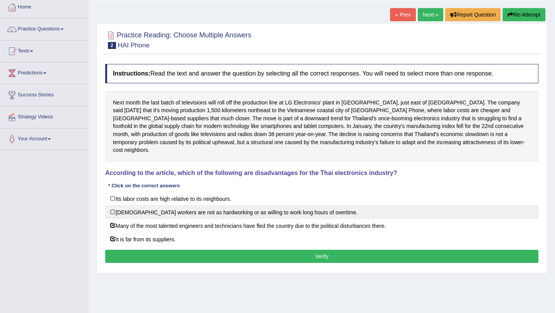
click at [161, 205] on label "Thai workers are not as hardworking or as willing to work long hours of overtim…" at bounding box center [321, 212] width 433 height 14
checkbox input "true"
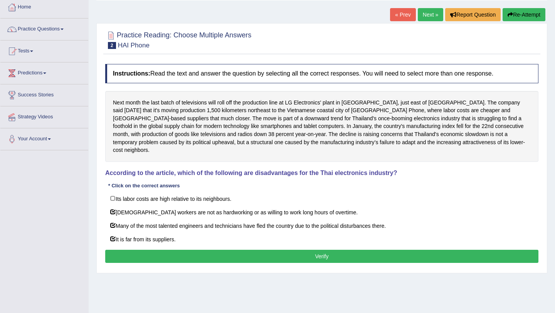
click at [198, 250] on button "Verify" at bounding box center [321, 256] width 433 height 13
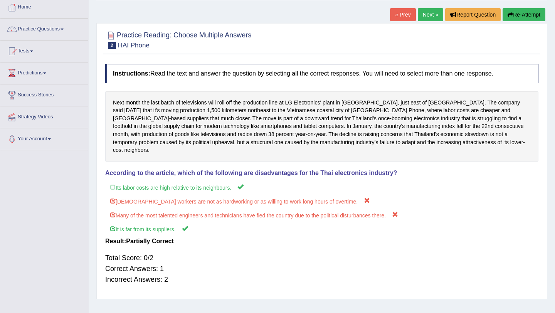
click at [429, 17] on link "Next »" at bounding box center [429, 14] width 25 height 13
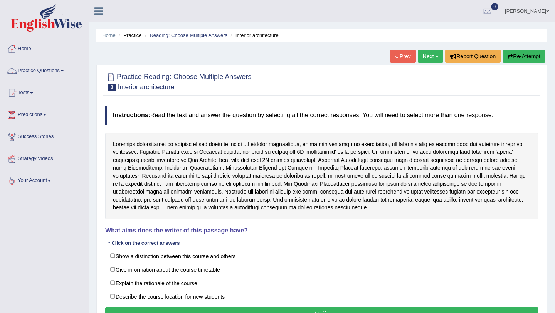
click at [57, 70] on link "Practice Questions" at bounding box center [44, 69] width 88 height 19
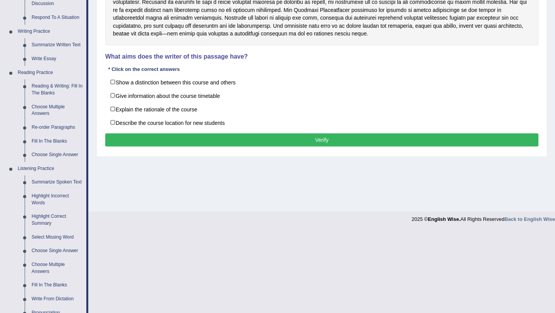
scroll to position [175, 0]
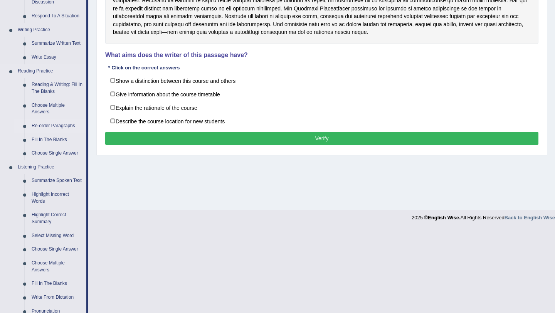
click at [68, 127] on link "Re-order Paragraphs" at bounding box center [57, 126] width 58 height 14
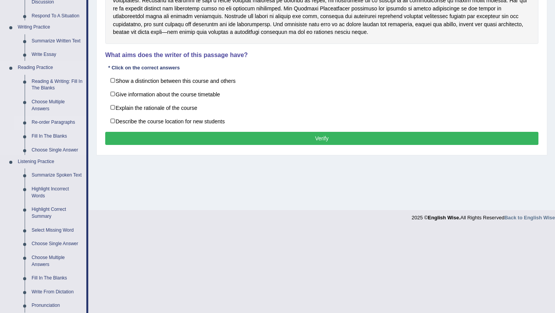
scroll to position [92, 0]
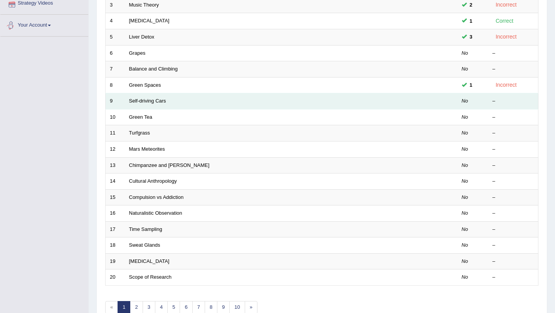
scroll to position [156, 0]
click at [147, 101] on link "Self-driving Cars" at bounding box center [147, 100] width 37 height 6
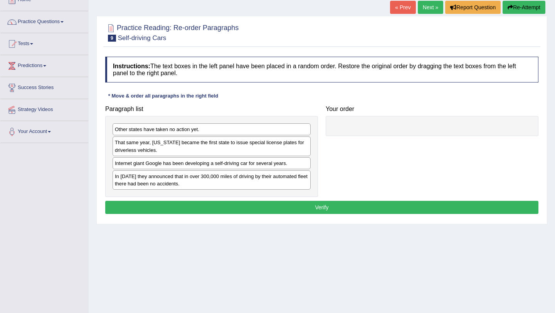
scroll to position [61, 0]
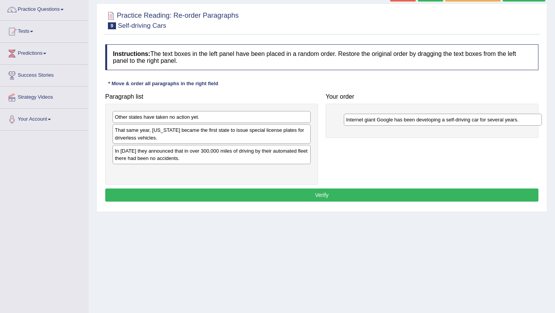
drag, startPoint x: 181, startPoint y: 150, endPoint x: 411, endPoint y: 117, distance: 232.2
click at [411, 117] on div "Internet giant Google has been developing a self-driving car for several years." at bounding box center [443, 120] width 198 height 12
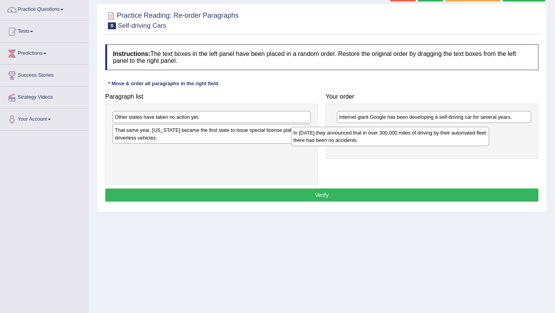
drag, startPoint x: 248, startPoint y: 155, endPoint x: 428, endPoint y: 138, distance: 181.1
click at [428, 138] on div "In [DATE] they announced that in over 300,000 miles of driving by their automat…" at bounding box center [390, 136] width 198 height 19
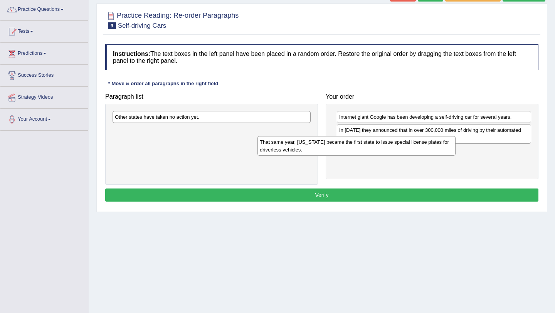
drag, startPoint x: 239, startPoint y: 136, endPoint x: 412, endPoint y: 162, distance: 175.6
click at [412, 155] on div "That same year, [US_STATE] became the first state to issue special license plat…" at bounding box center [356, 145] width 198 height 19
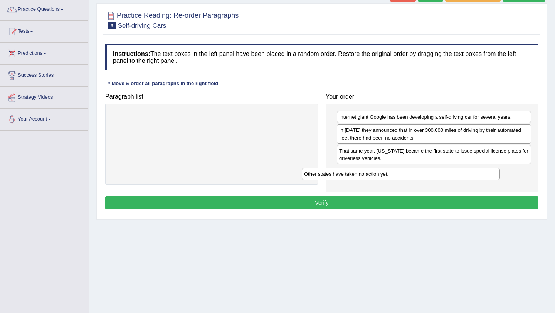
drag, startPoint x: 238, startPoint y: 116, endPoint x: 432, endPoint y: 174, distance: 203.4
click at [432, 174] on div "Other states have taken no action yet." at bounding box center [401, 174] width 198 height 12
click at [386, 203] on button "Verify" at bounding box center [321, 202] width 433 height 13
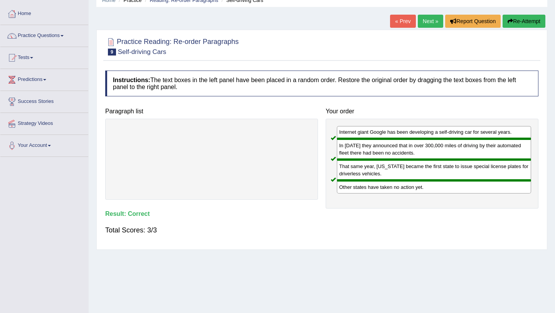
scroll to position [22, 0]
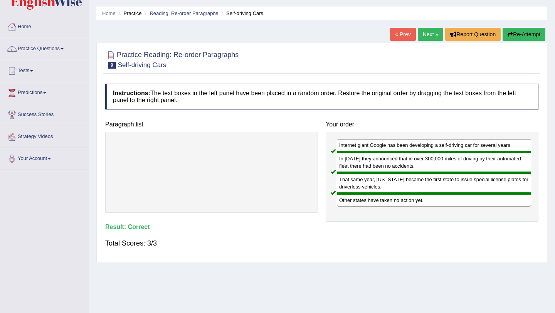
click at [427, 35] on link "Next »" at bounding box center [429, 34] width 25 height 13
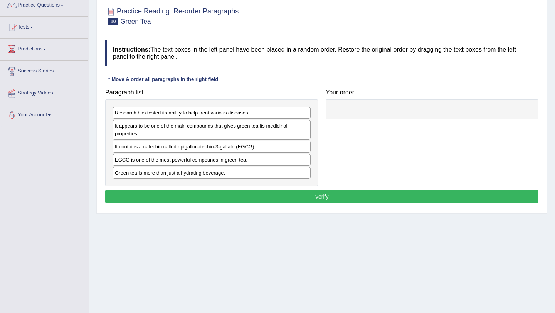
scroll to position [72, 0]
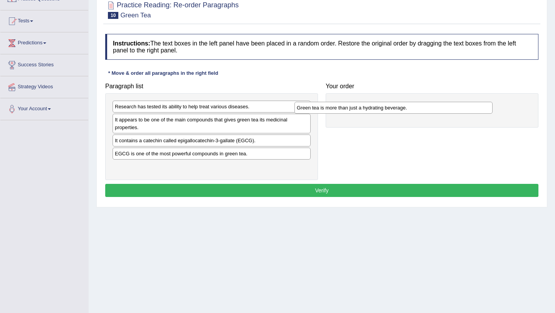
drag, startPoint x: 229, startPoint y: 168, endPoint x: 412, endPoint y: 108, distance: 192.4
click at [412, 108] on div "Green tea is more than just a hydrating beverage." at bounding box center [393, 108] width 198 height 12
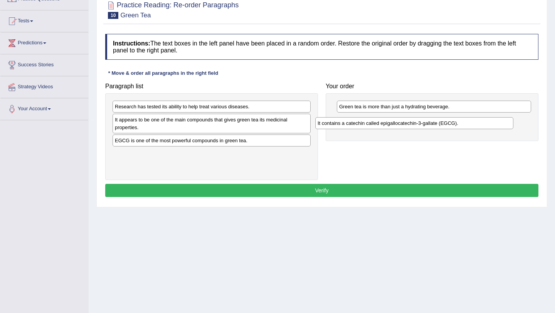
drag, startPoint x: 220, startPoint y: 140, endPoint x: 422, endPoint y: 122, distance: 203.3
click at [422, 122] on div "It contains a catechin called epigallocatechin-3-gallate (EGCG)." at bounding box center [414, 123] width 198 height 12
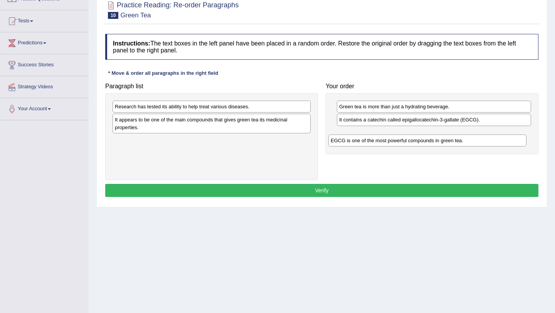
drag, startPoint x: 252, startPoint y: 142, endPoint x: 469, endPoint y: 142, distance: 216.8
click at [468, 142] on div "EGCG is one of the most powerful compounds in green tea." at bounding box center [427, 140] width 198 height 12
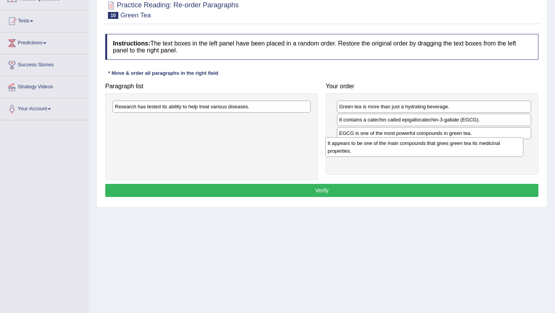
drag, startPoint x: 220, startPoint y: 122, endPoint x: 436, endPoint y: 148, distance: 217.5
click at [436, 147] on div "It appears to be one of the main compounds that gives green tea its medicinal p…" at bounding box center [424, 146] width 198 height 19
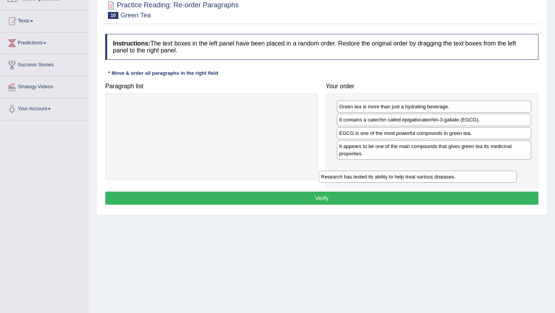
drag, startPoint x: 270, startPoint y: 107, endPoint x: 476, endPoint y: 176, distance: 217.6
click at [476, 176] on div "Research has tested its ability to help treat various diseases." at bounding box center [417, 177] width 198 height 12
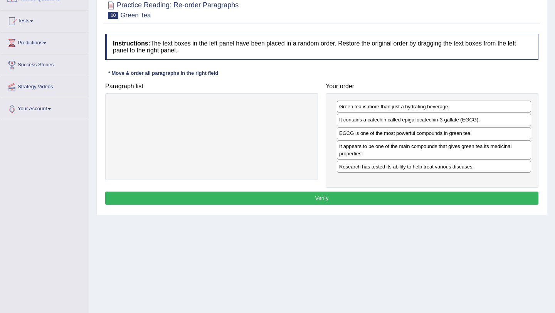
click at [397, 191] on div "Instructions: The text boxes in the left panel have been placed in a random ord…" at bounding box center [321, 120] width 437 height 181
click at [397, 196] on button "Verify" at bounding box center [321, 197] width 433 height 13
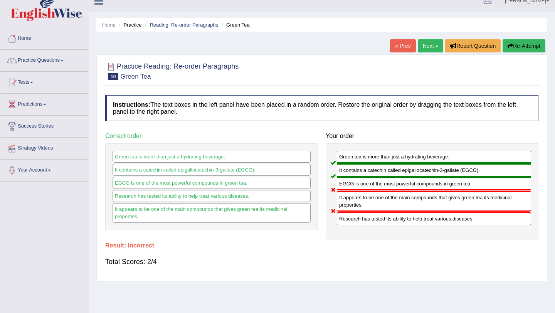
scroll to position [0, 0]
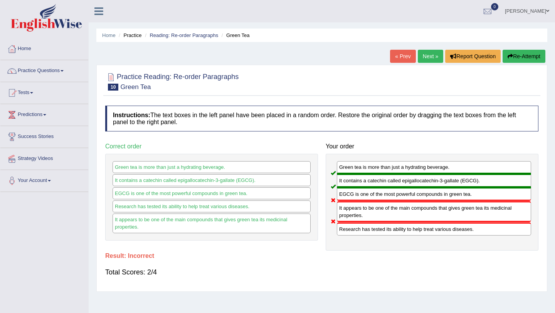
click at [423, 57] on link "Next »" at bounding box center [429, 56] width 25 height 13
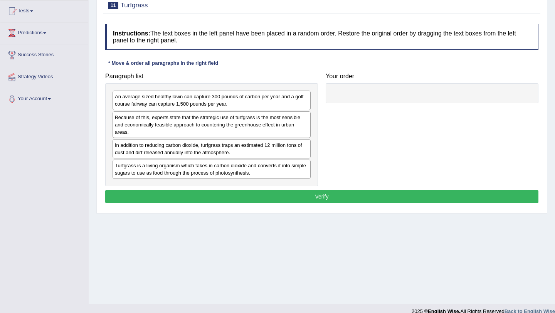
scroll to position [82, 0]
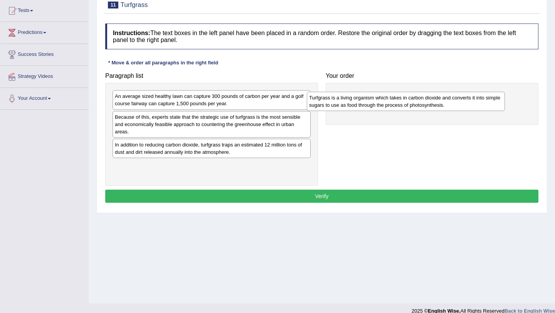
drag, startPoint x: 216, startPoint y: 166, endPoint x: 411, endPoint y: 98, distance: 206.7
click at [411, 98] on div "Turfgrass is a living organism which takes in carbon dioxide and converts it in…" at bounding box center [406, 101] width 198 height 19
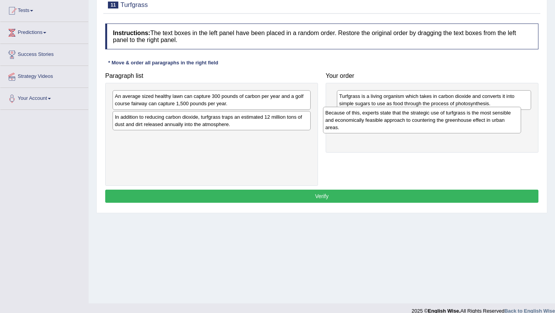
drag, startPoint x: 221, startPoint y: 122, endPoint x: 434, endPoint y: 118, distance: 213.8
click at [434, 118] on div "Because of this, experts state that the strategic use of turfgrass is the most …" at bounding box center [422, 120] width 198 height 27
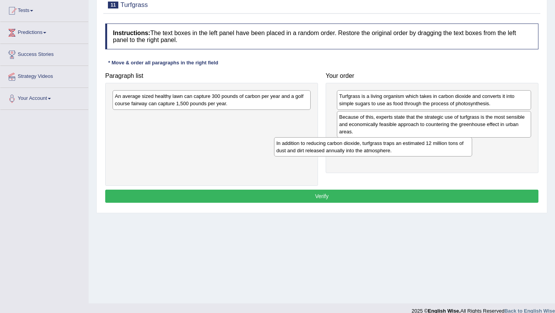
drag, startPoint x: 231, startPoint y: 120, endPoint x: 411, endPoint y: 151, distance: 182.5
click at [411, 151] on div "In addition to reducing carbon dioxide, turfgrass traps an estimated 12 million…" at bounding box center [373, 146] width 198 height 19
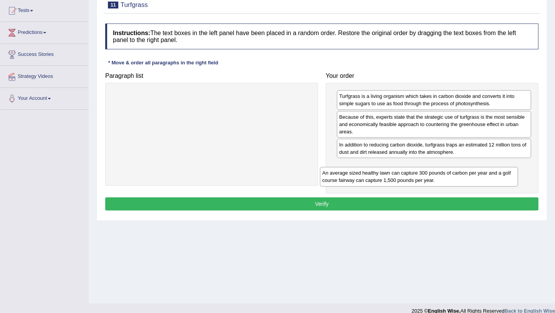
drag, startPoint x: 221, startPoint y: 98, endPoint x: 443, endPoint y: 171, distance: 233.7
click at [443, 171] on div "An average sized healthy lawn can capture 300 pounds of carbon per year and a g…" at bounding box center [419, 176] width 198 height 19
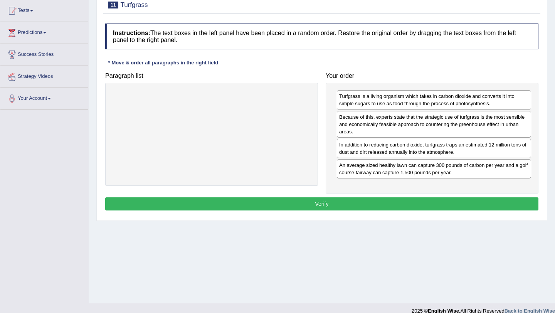
click at [311, 202] on button "Verify" at bounding box center [321, 203] width 433 height 13
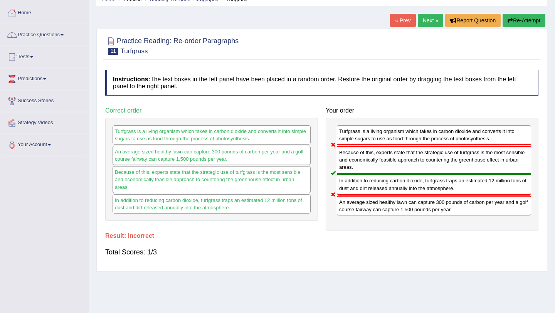
scroll to position [34, 0]
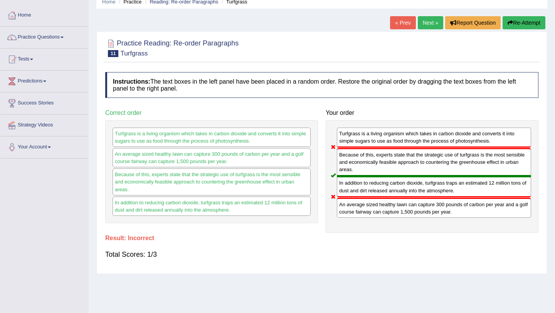
click at [520, 22] on button "Re-Attempt" at bounding box center [523, 22] width 43 height 13
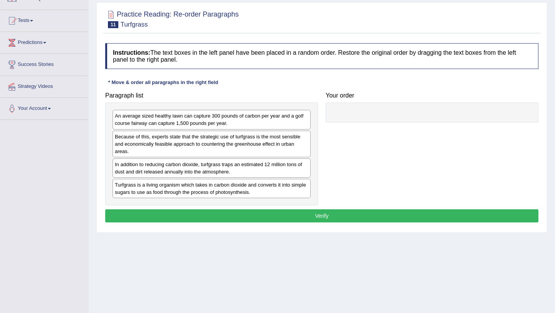
scroll to position [73, 0]
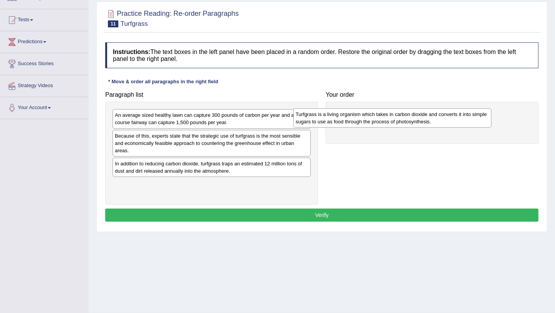
drag, startPoint x: 185, startPoint y: 186, endPoint x: 400, endPoint y: 114, distance: 226.8
click at [398, 114] on div "Turfgrass is a living organism which takes in carbon dioxide and converts it in…" at bounding box center [392, 117] width 198 height 19
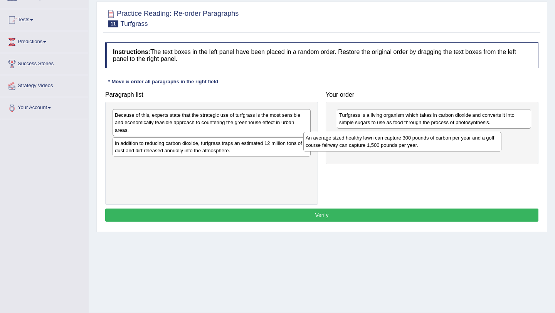
drag, startPoint x: 253, startPoint y: 122, endPoint x: 446, endPoint y: 143, distance: 194.5
click at [446, 144] on div "An average sized healthy lawn can capture 300 pounds of carbon per year and a g…" at bounding box center [402, 141] width 198 height 19
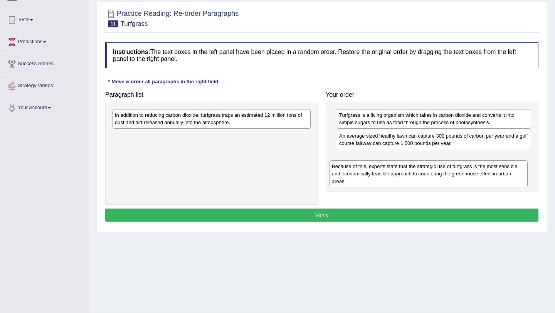
drag, startPoint x: 268, startPoint y: 117, endPoint x: 491, endPoint y: 166, distance: 227.4
click at [491, 166] on div "Because of this, experts state that the strategic use of turfgrass is the most …" at bounding box center [428, 173] width 198 height 27
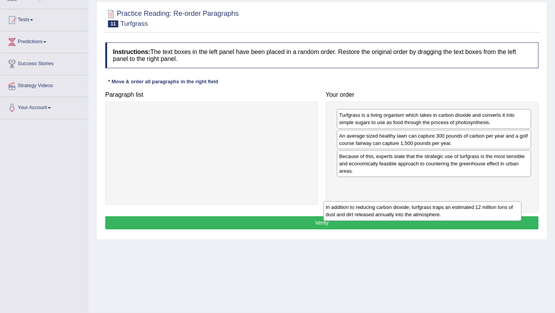
drag, startPoint x: 294, startPoint y: 122, endPoint x: 509, endPoint y: 211, distance: 232.9
click at [509, 213] on div "In addition to reducing carbon dioxide, turfgrass traps an estimated 12 million…" at bounding box center [422, 210] width 198 height 19
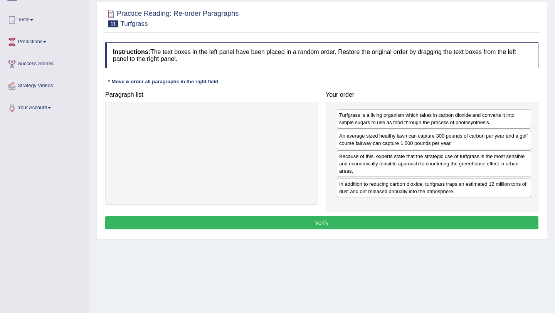
click at [454, 231] on div "Instructions: The text boxes in the left panel have been placed in a random ord…" at bounding box center [321, 137] width 437 height 197
click at [454, 228] on button "Verify" at bounding box center [321, 222] width 433 height 13
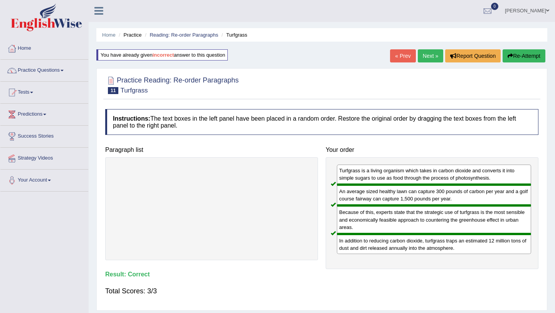
scroll to position [0, 0]
click at [423, 57] on link "Next »" at bounding box center [429, 56] width 25 height 13
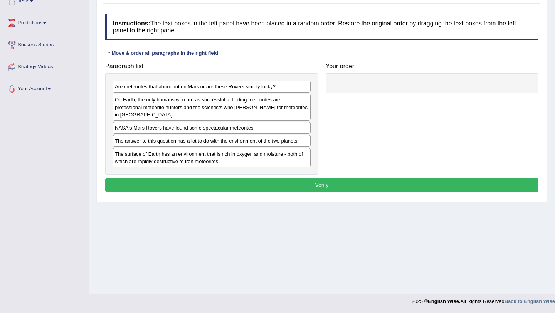
scroll to position [89, 0]
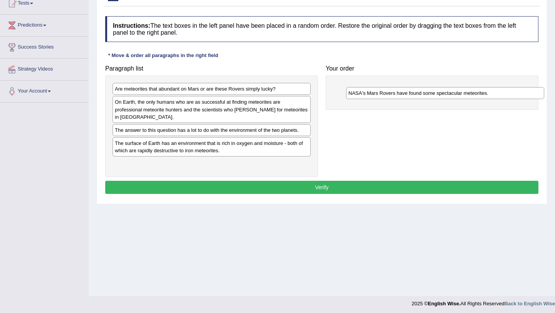
drag, startPoint x: 165, startPoint y: 131, endPoint x: 399, endPoint y: 94, distance: 236.7
click at [399, 94] on div "NASA's Mars Rovers have found some spectacular meteorites." at bounding box center [445, 93] width 198 height 12
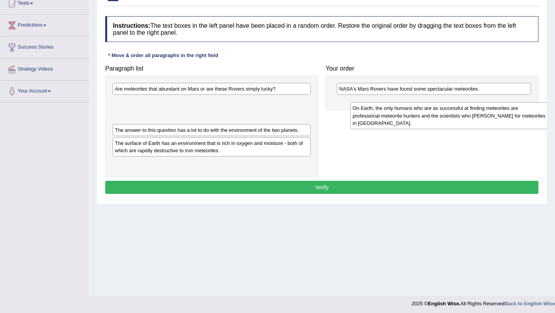
drag, startPoint x: 196, startPoint y: 109, endPoint x: 418, endPoint y: 114, distance: 221.9
click at [418, 114] on div "On Earth, the only humans who are as successful at finding meteorites are profe…" at bounding box center [449, 115] width 198 height 27
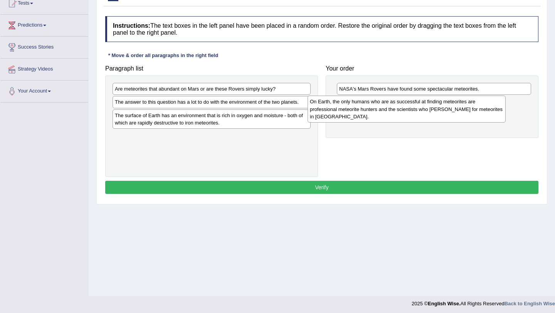
drag, startPoint x: 237, startPoint y: 114, endPoint x: 440, endPoint y: 111, distance: 202.6
click at [439, 111] on div "On Earth, the only humans who are as successful at finding meteorites are profe…" at bounding box center [406, 109] width 198 height 27
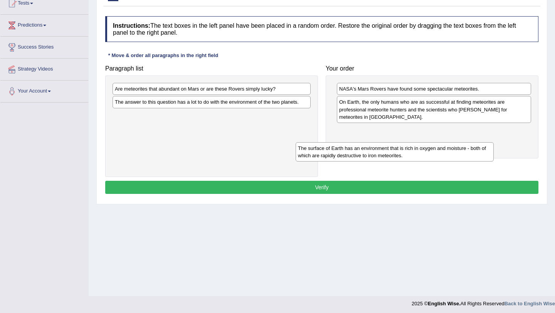
drag, startPoint x: 272, startPoint y: 120, endPoint x: 461, endPoint y: 144, distance: 190.9
click at [461, 144] on div "The surface of Earth has an environment that is rich in oxygen and moisture - b…" at bounding box center [394, 151] width 198 height 19
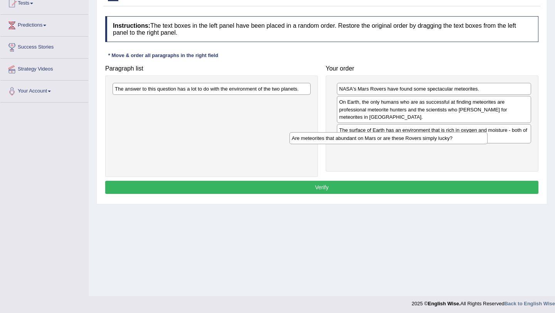
drag, startPoint x: 203, startPoint y: 89, endPoint x: 397, endPoint y: 154, distance: 205.0
click at [397, 144] on div "Are meteorites that abundant on Mars or are these Rovers simply lucky?" at bounding box center [388, 138] width 198 height 12
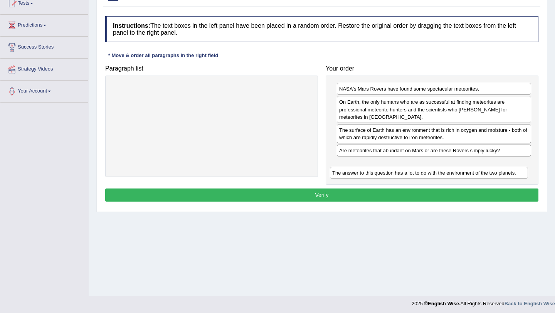
drag, startPoint x: 211, startPoint y: 89, endPoint x: 430, endPoint y: 172, distance: 233.5
click at [430, 172] on div "The answer to this question has a lot to do with the environment of the two pla…" at bounding box center [429, 173] width 198 height 12
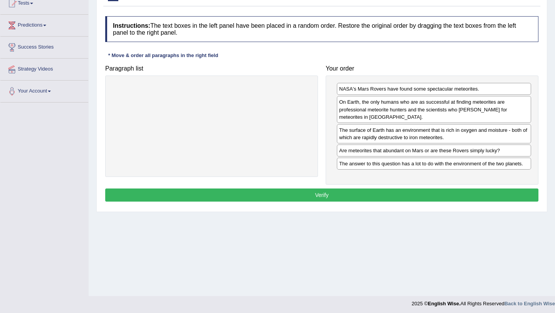
click at [391, 195] on button "Verify" at bounding box center [321, 194] width 433 height 13
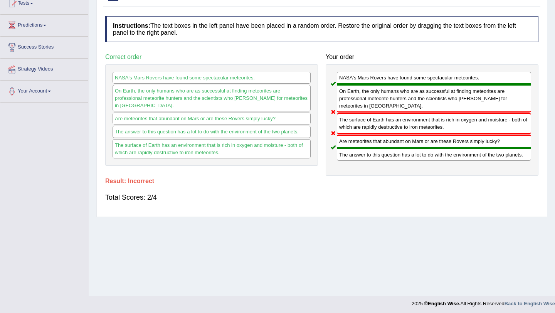
scroll to position [92, 0]
